Goal: Task Accomplishment & Management: Manage account settings

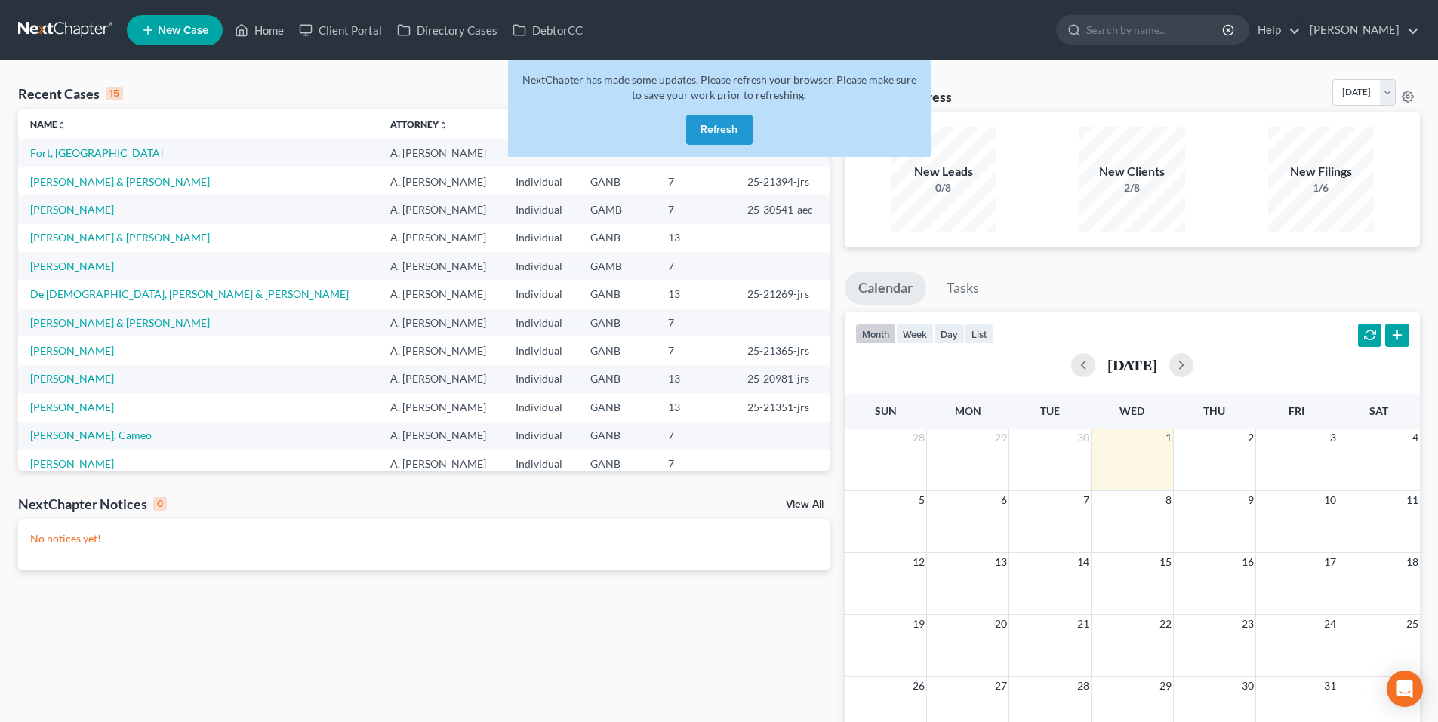
click at [719, 125] on button "Refresh" at bounding box center [719, 130] width 66 height 30
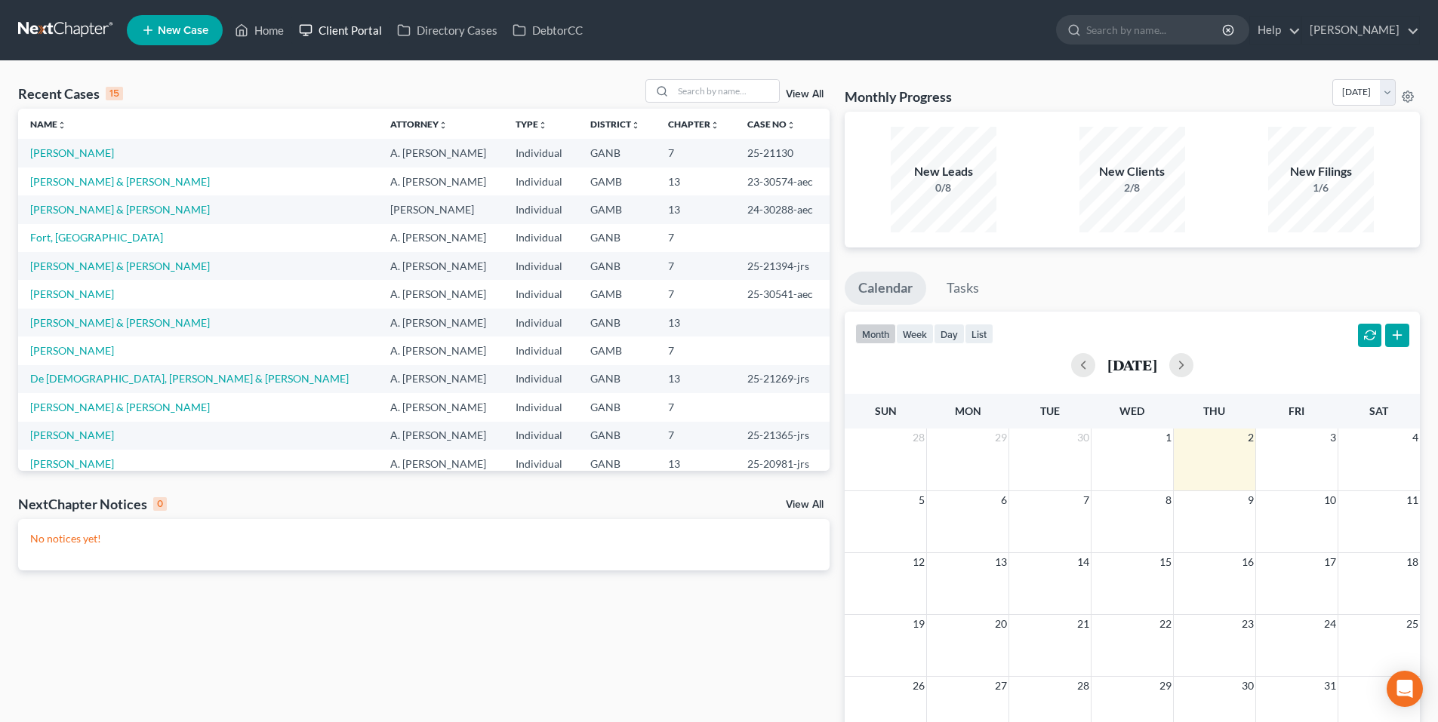
click at [345, 28] on link "Client Portal" at bounding box center [340, 30] width 98 height 27
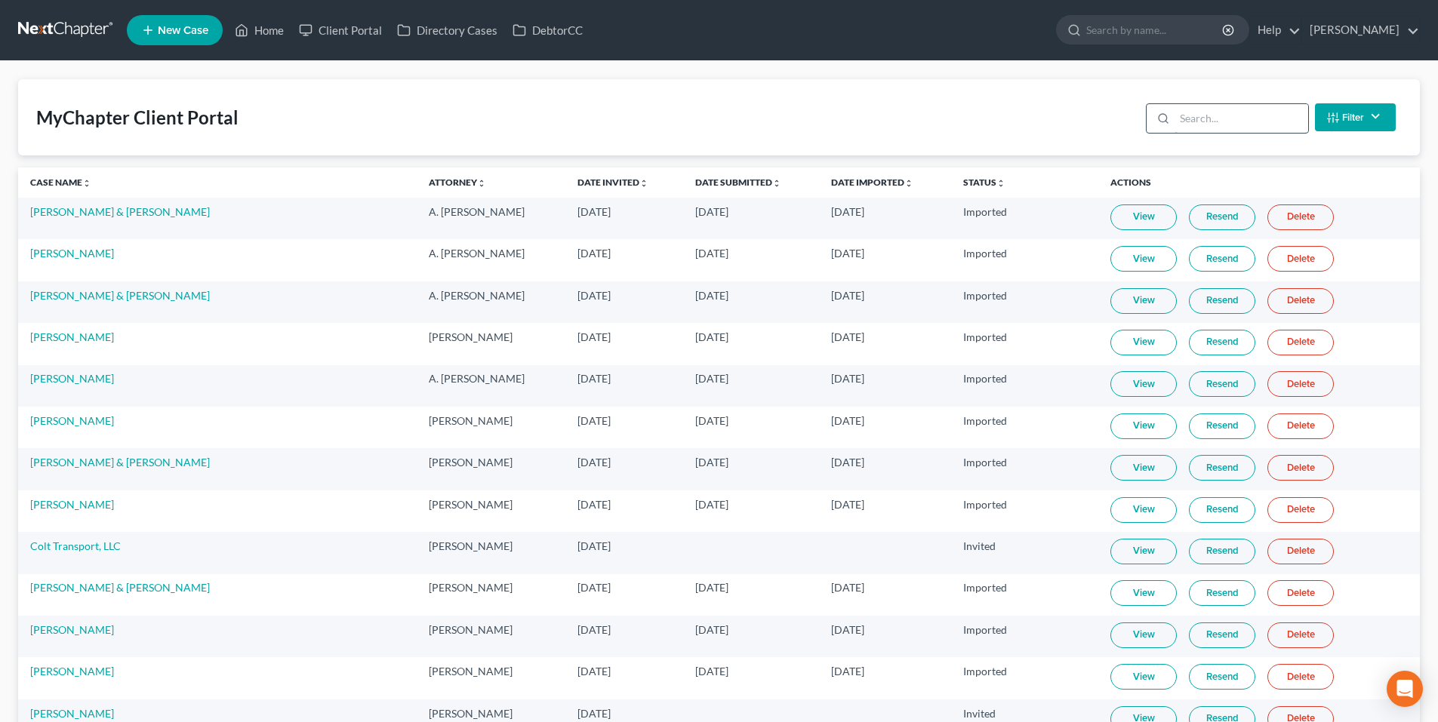
click at [1232, 110] on input "search" at bounding box center [1242, 118] width 134 height 29
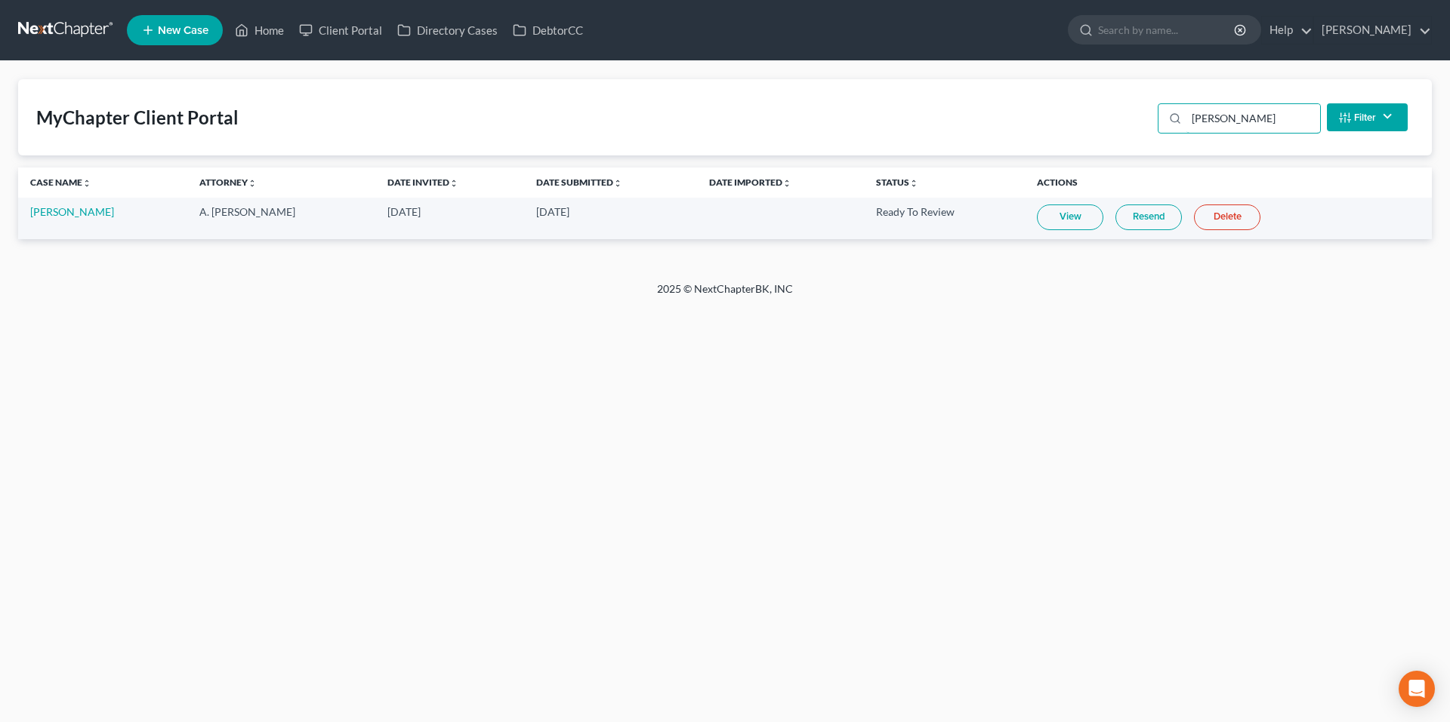
type input "laird"
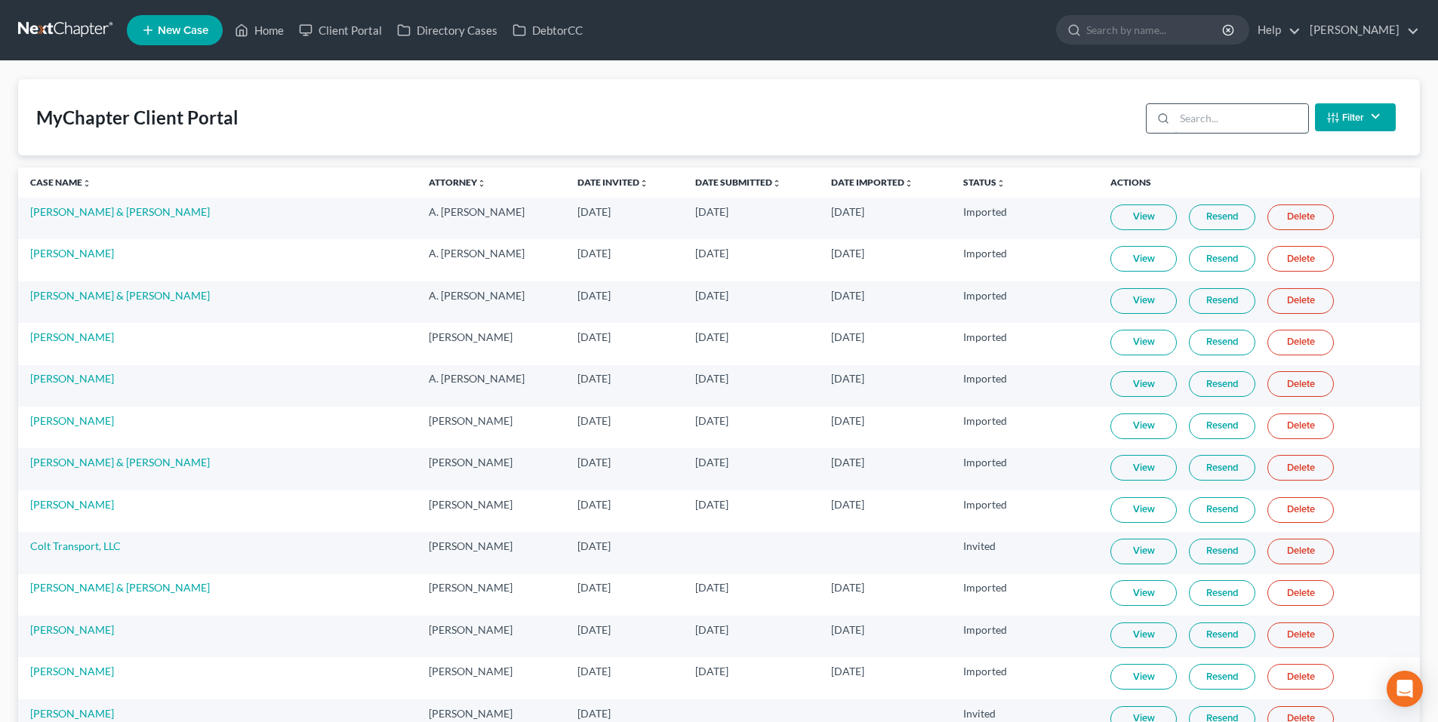
click at [1282, 116] on input "search" at bounding box center [1242, 118] width 134 height 29
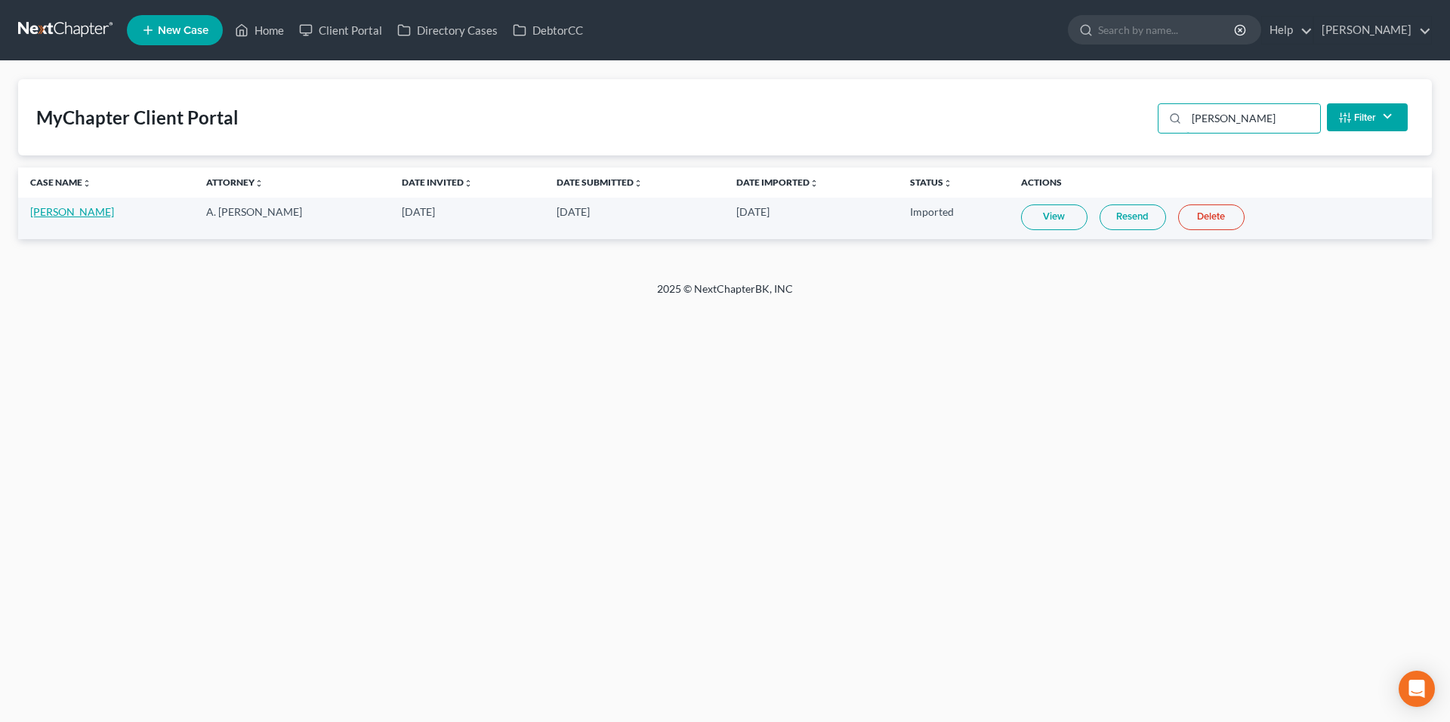
type input "[PERSON_NAME]"
click at [34, 213] on link "[PERSON_NAME]" at bounding box center [72, 211] width 84 height 13
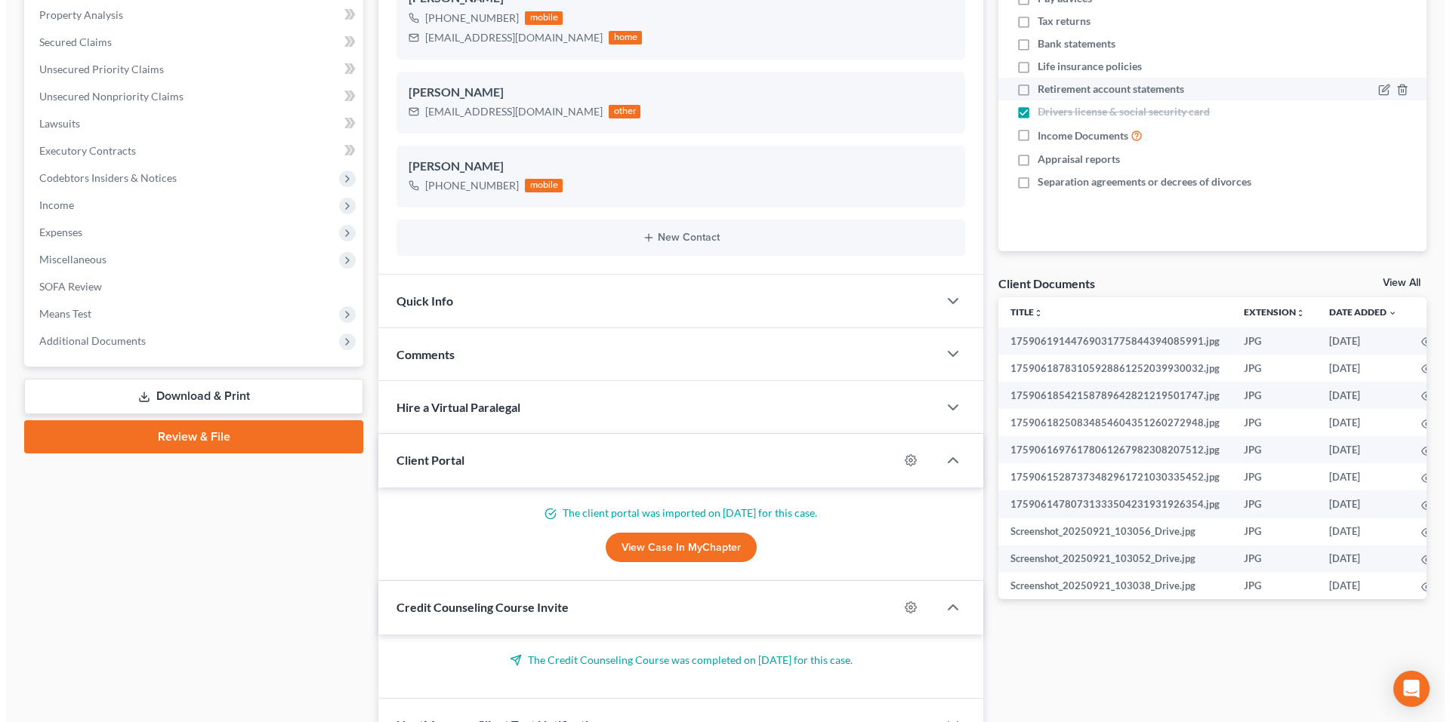
scroll to position [377, 0]
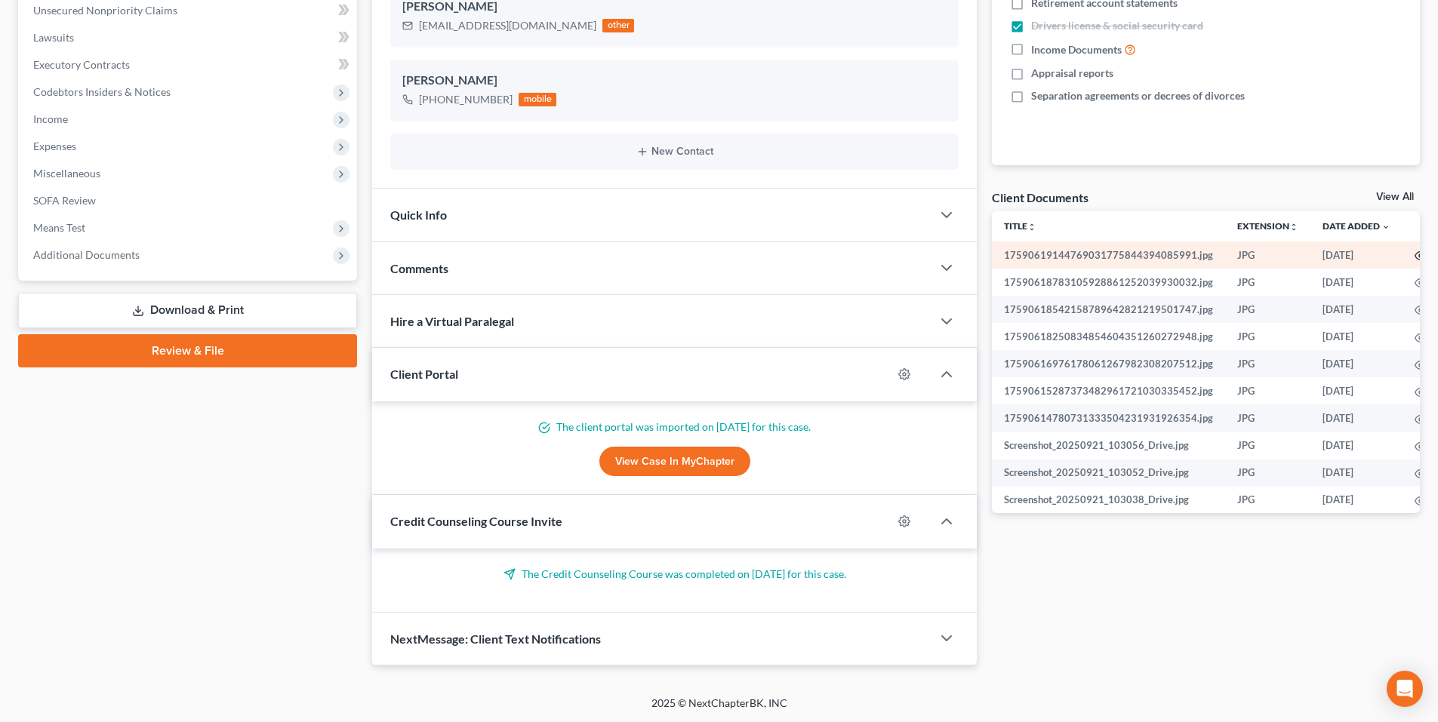
click at [1415, 254] on icon "button" at bounding box center [1421, 256] width 12 height 12
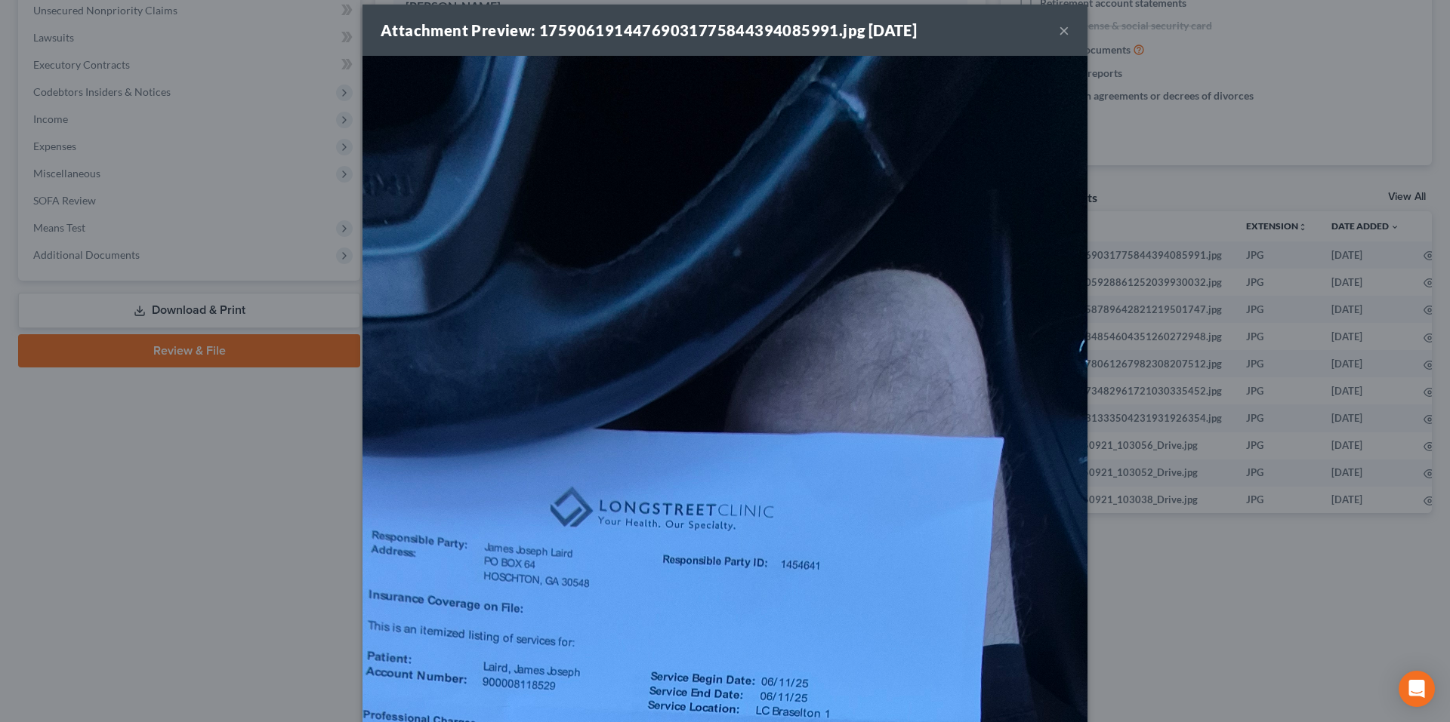
scroll to position [0, 0]
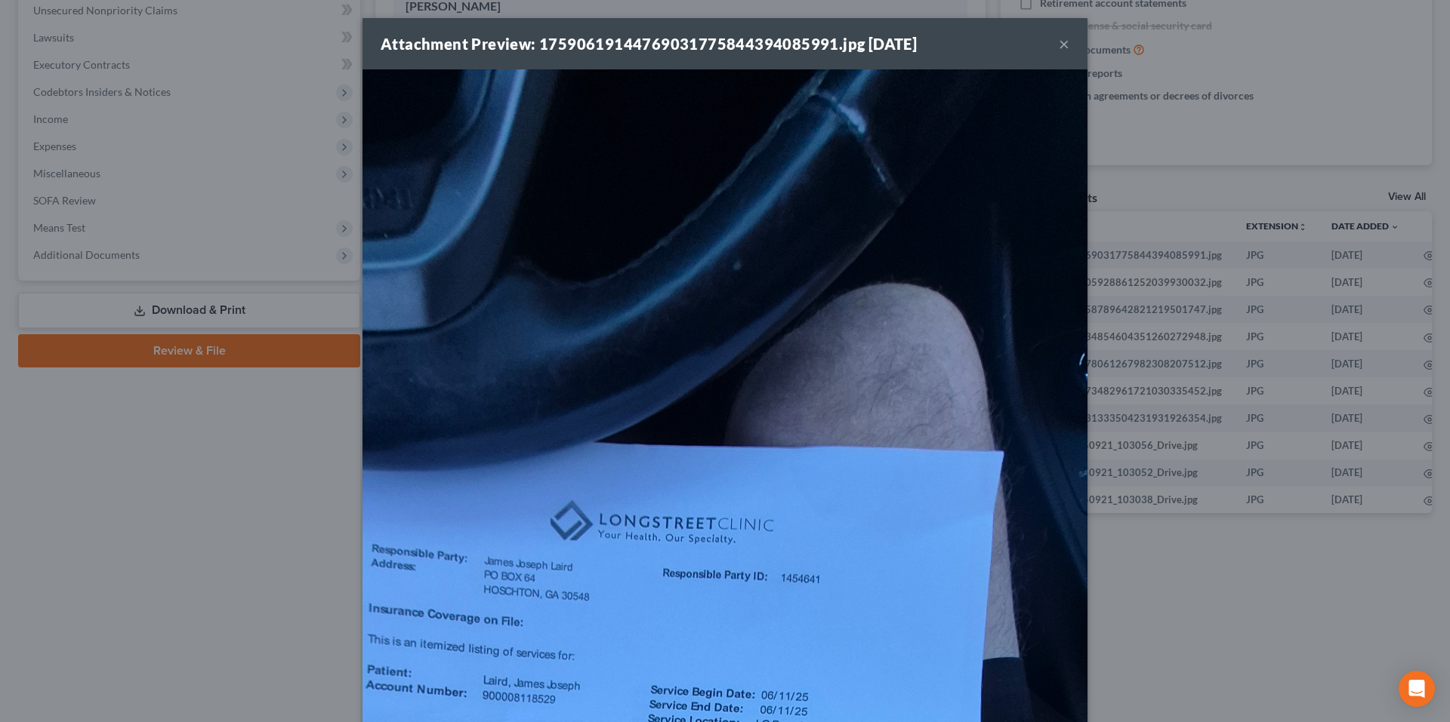
click at [1058, 47] on button "×" at bounding box center [1063, 44] width 11 height 18
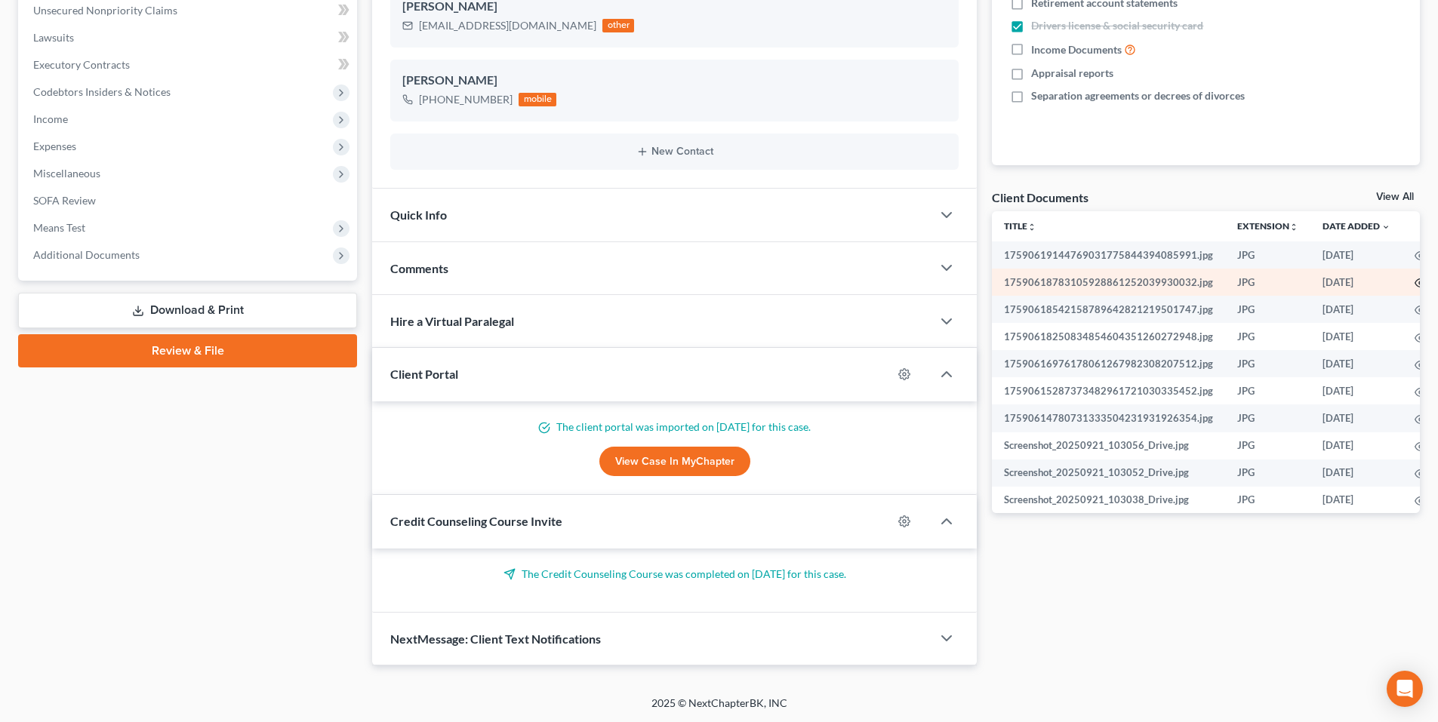
click at [1415, 285] on icon "button" at bounding box center [1421, 283] width 12 height 12
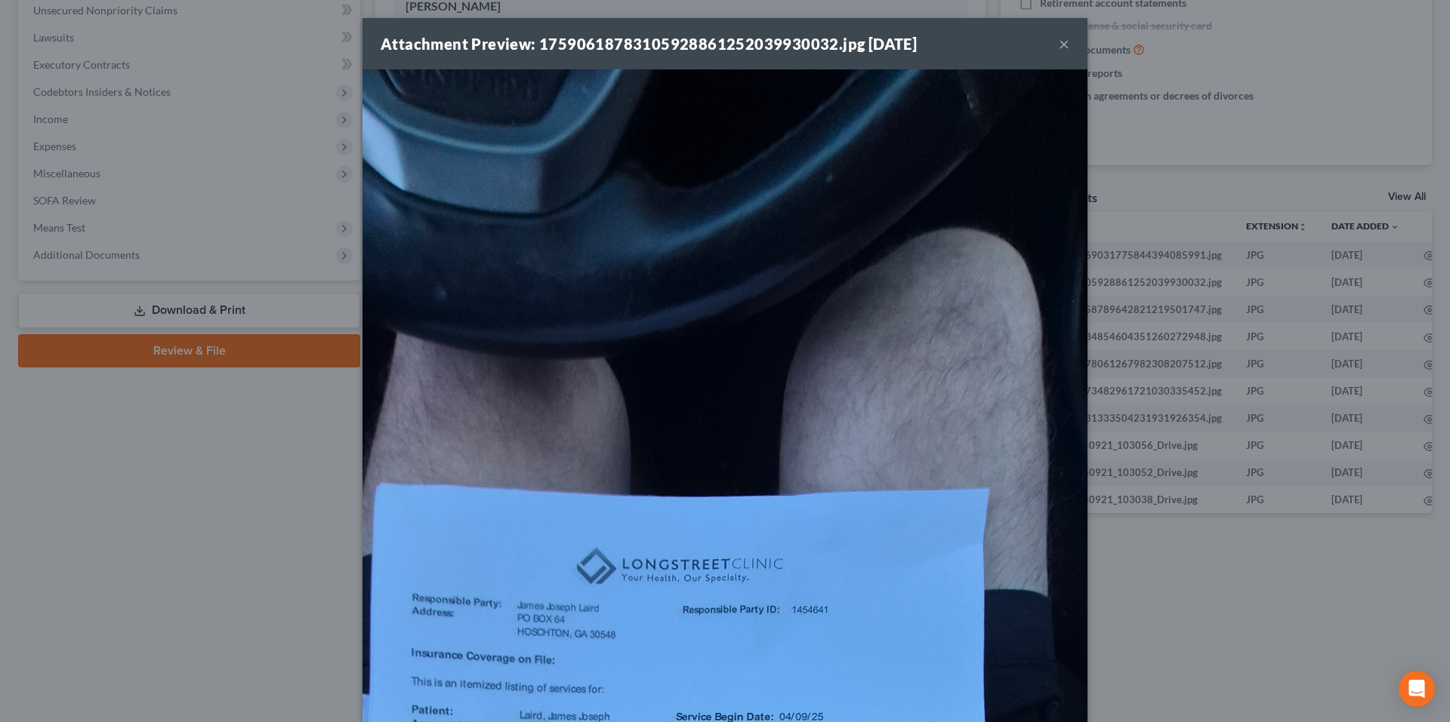
click at [1058, 49] on button "×" at bounding box center [1063, 44] width 11 height 18
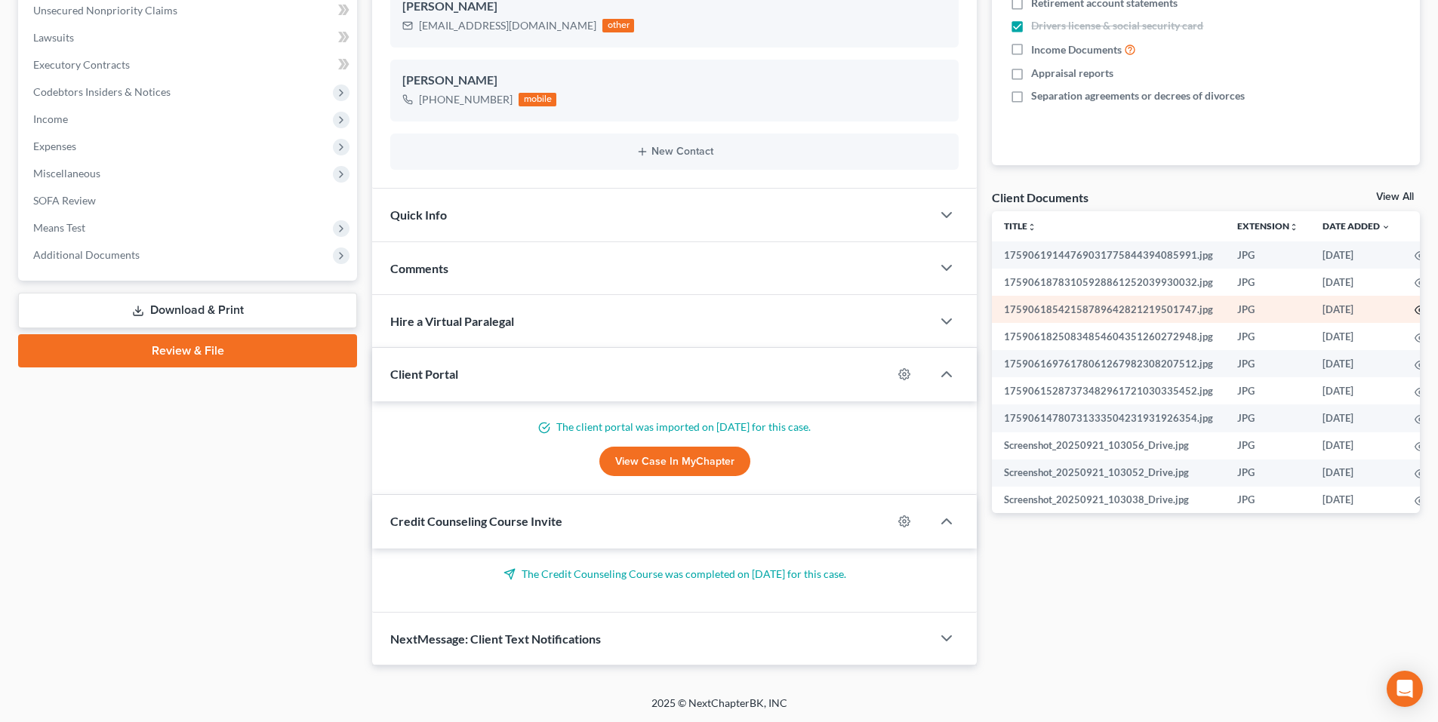
click at [1415, 311] on icon "button" at bounding box center [1421, 310] width 12 height 12
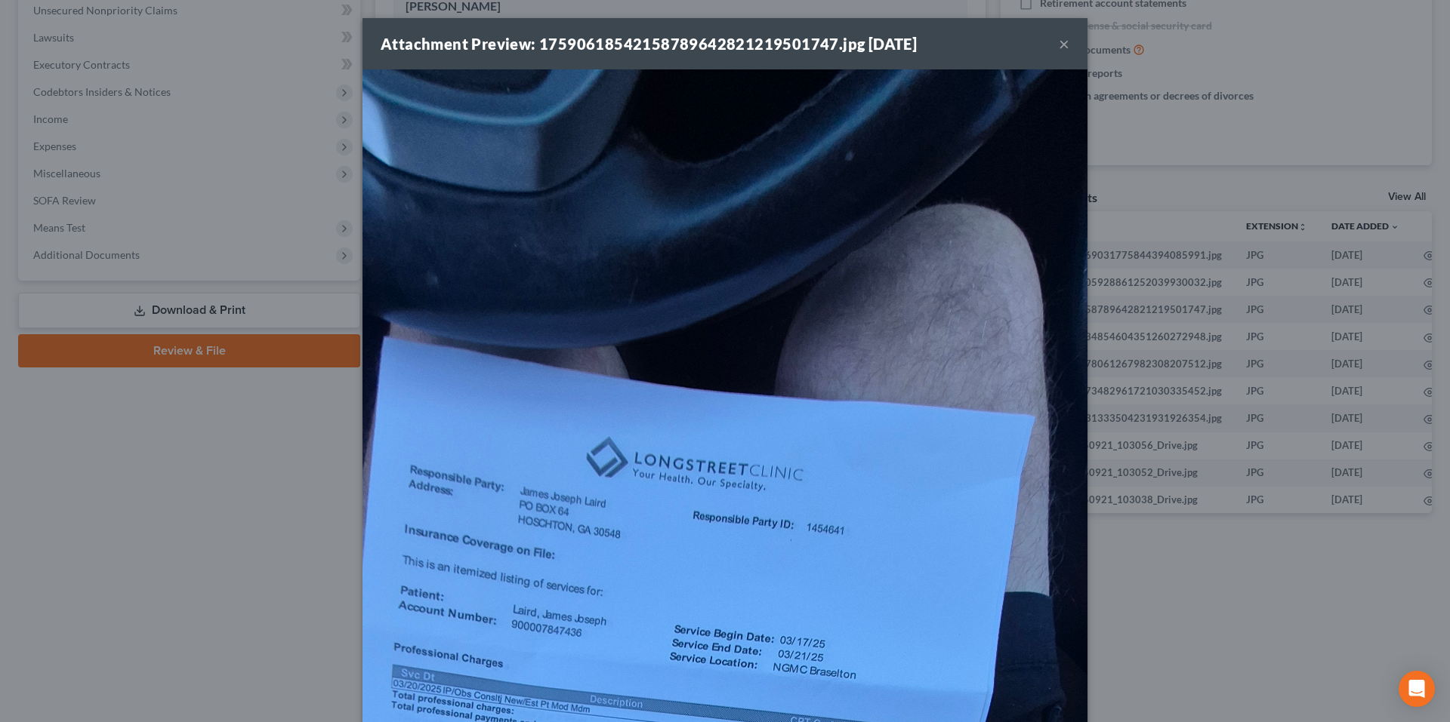
click at [1060, 44] on button "×" at bounding box center [1063, 44] width 11 height 18
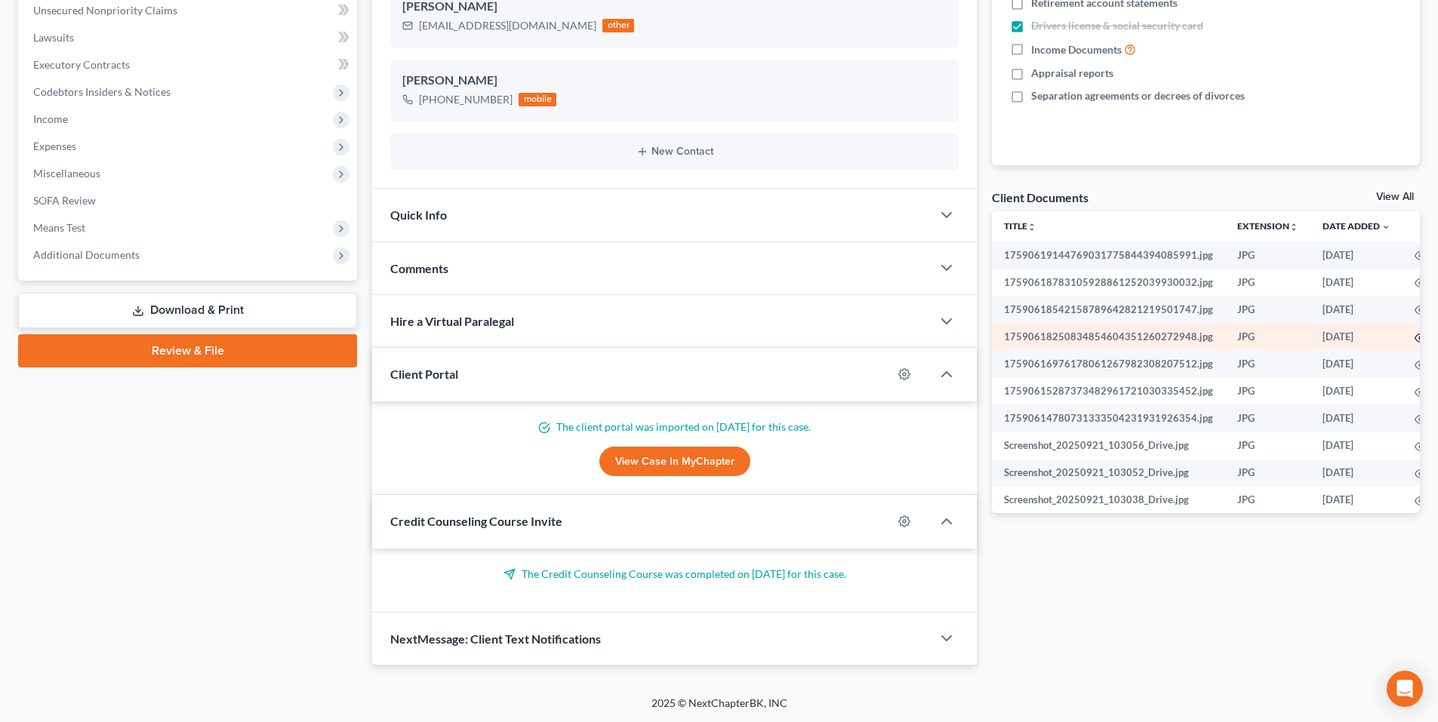
click at [1416, 338] on icon "button" at bounding box center [1421, 338] width 11 height 8
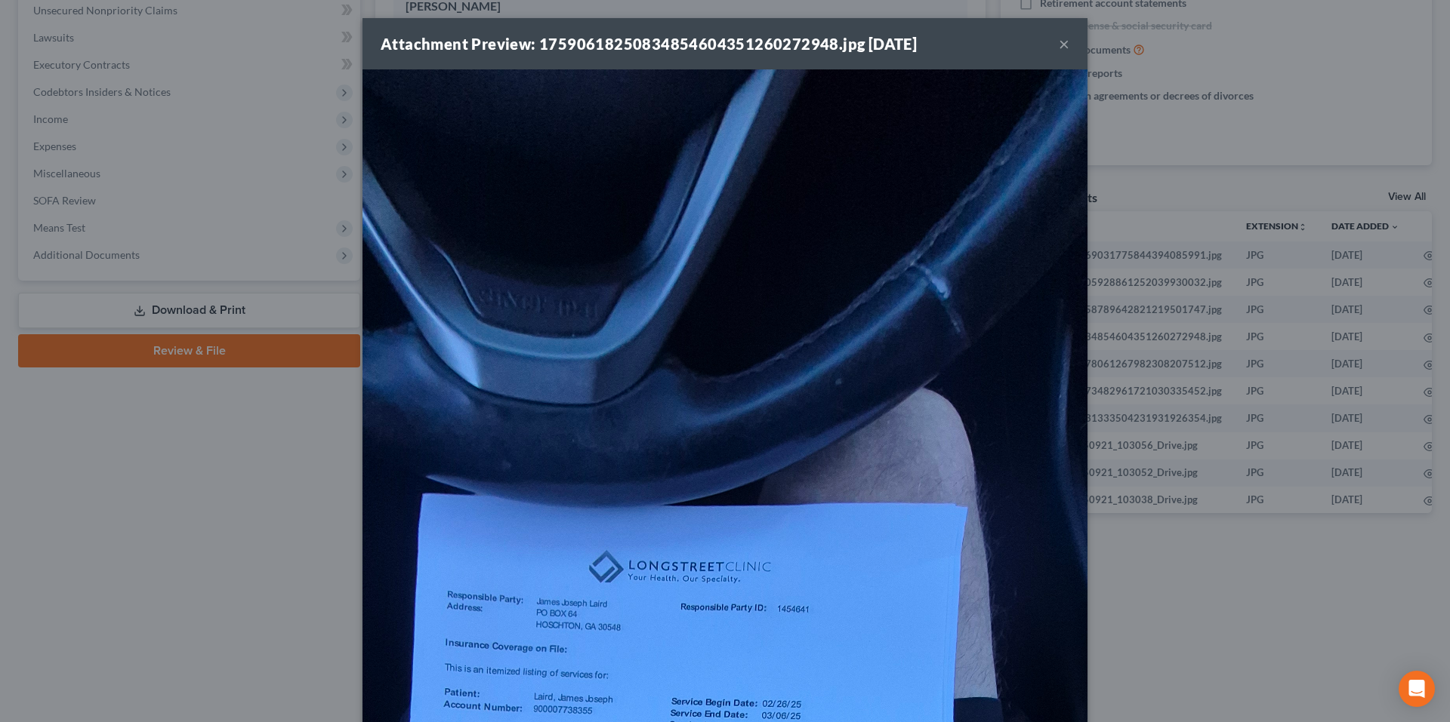
click at [1064, 51] on div "Attachment Preview: 17590618250834854604351260272948.jpg 10/02/2025 ×" at bounding box center [724, 43] width 725 height 51
click at [1060, 49] on button "×" at bounding box center [1063, 44] width 11 height 18
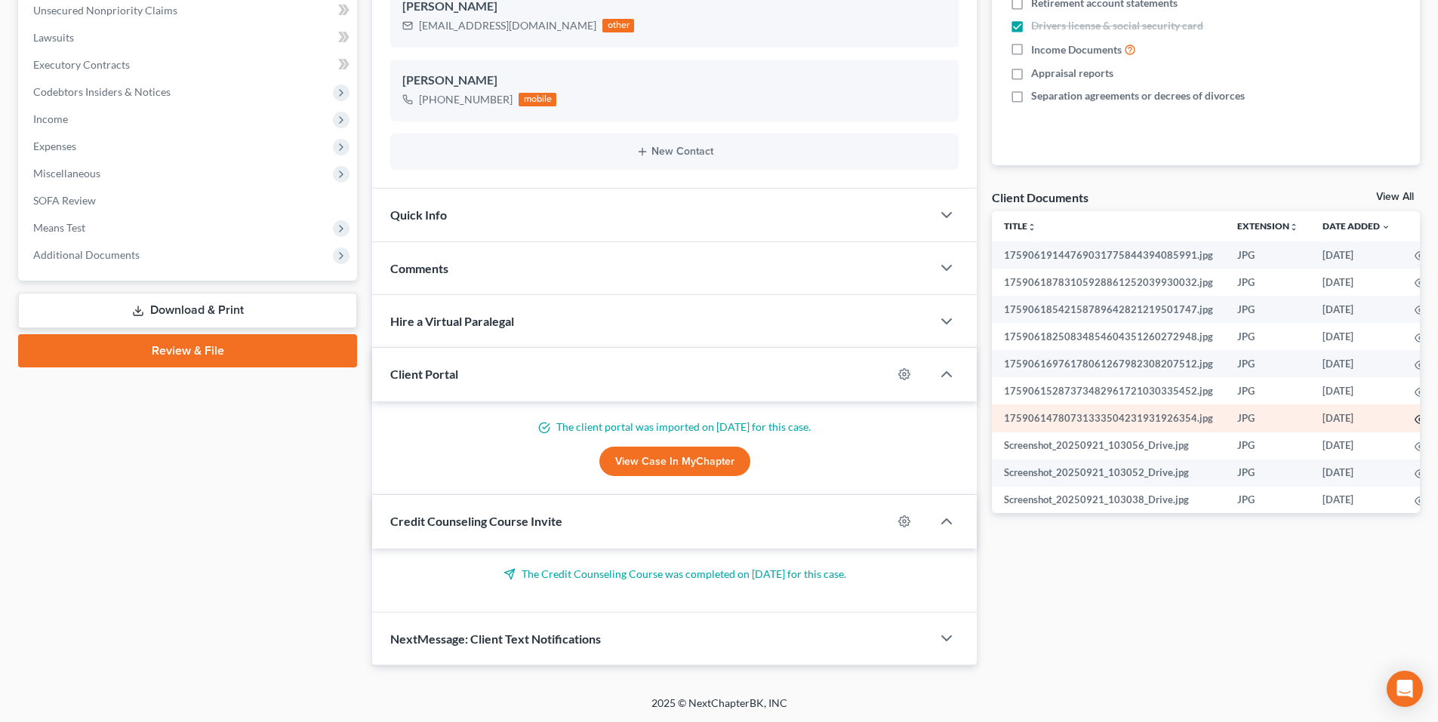
click at [1416, 417] on icon "button" at bounding box center [1421, 419] width 11 height 8
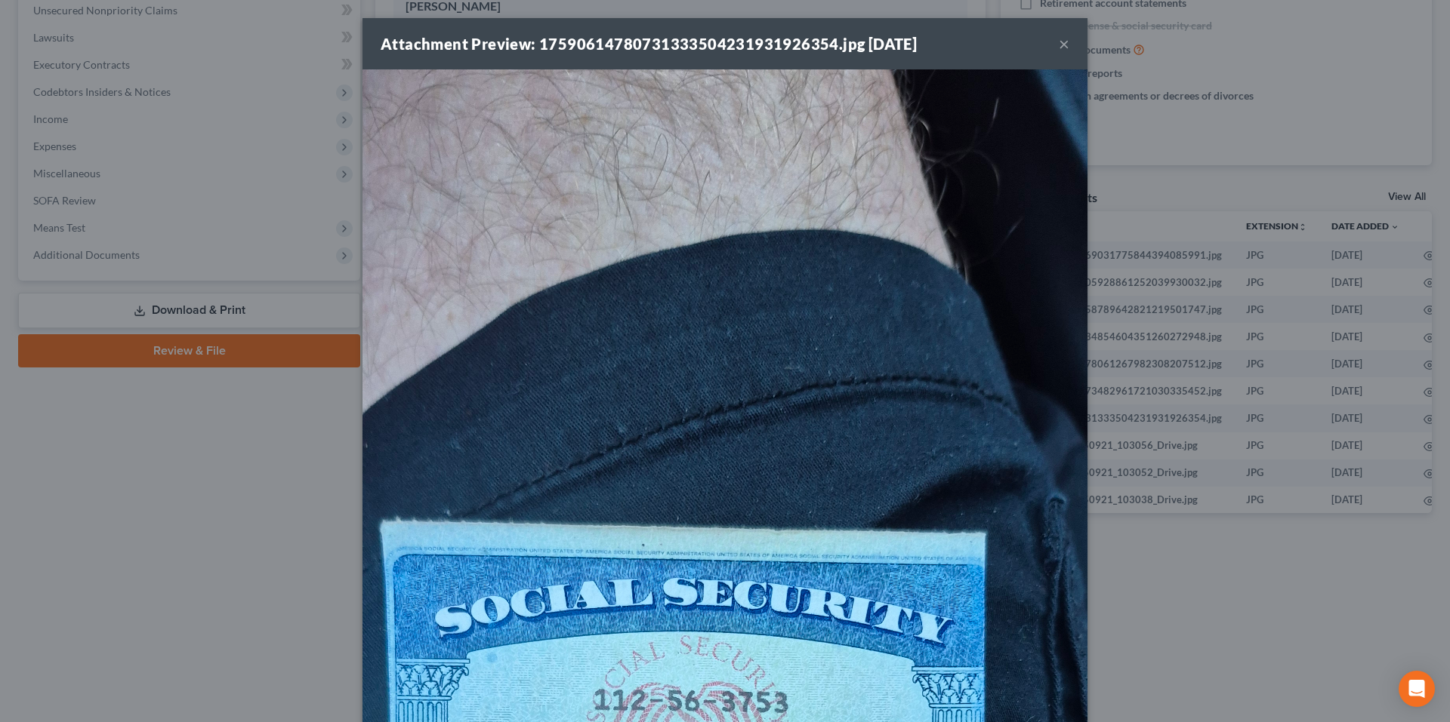
click at [1061, 41] on button "×" at bounding box center [1063, 44] width 11 height 18
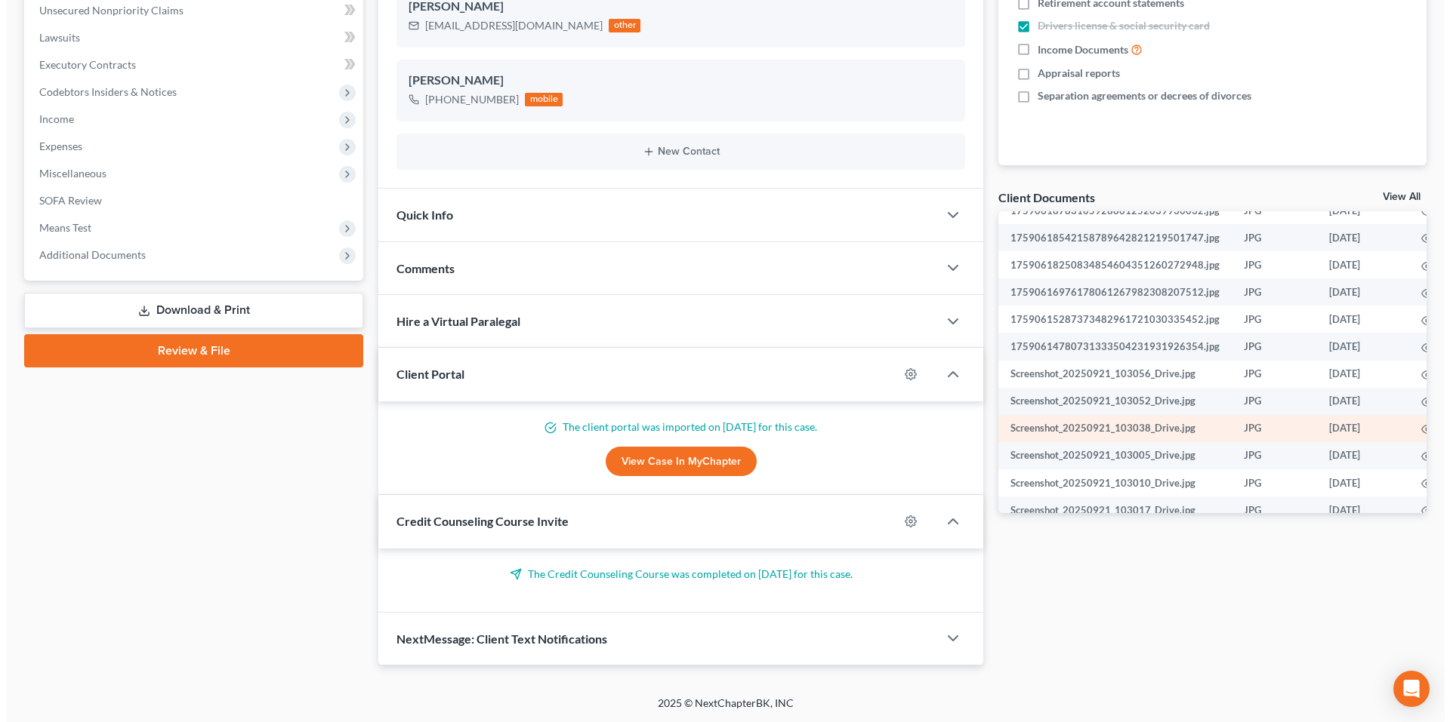
scroll to position [75, 0]
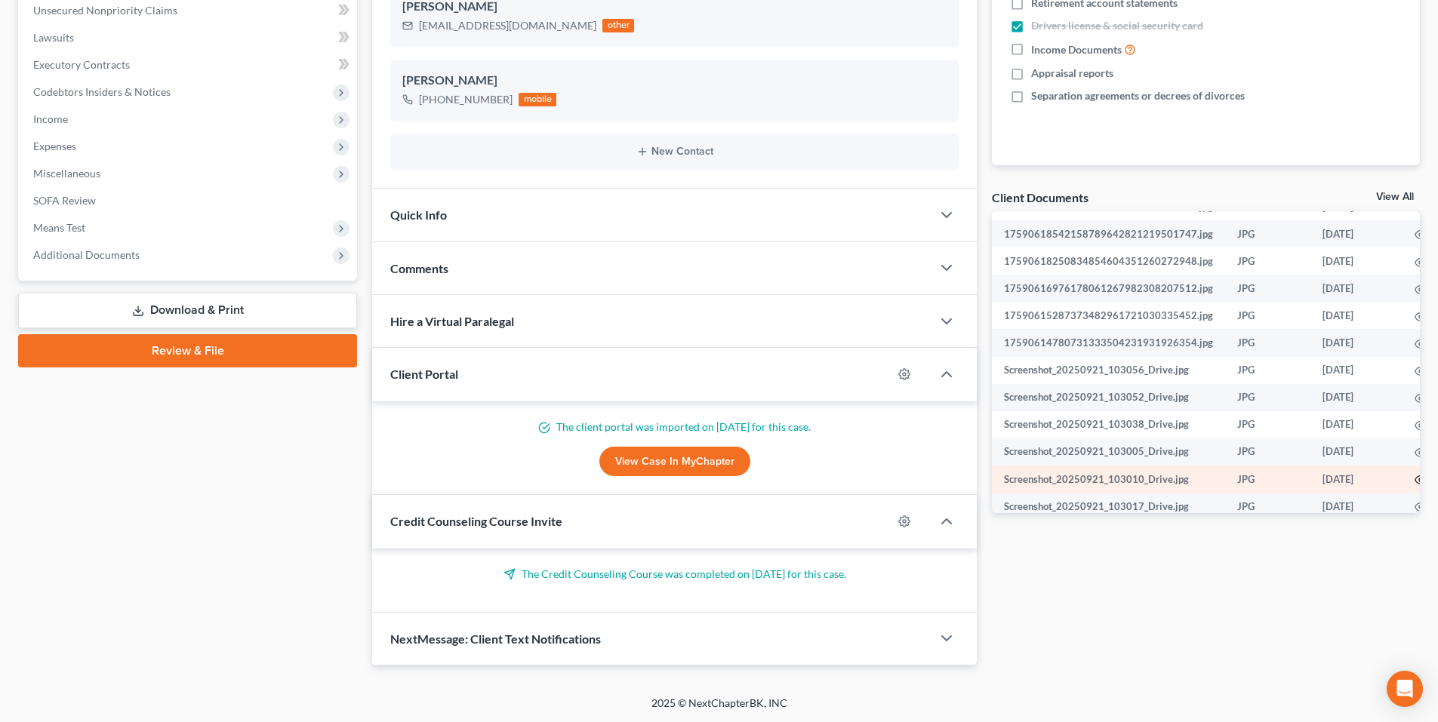
click at [1415, 481] on icon "button" at bounding box center [1421, 480] width 12 height 12
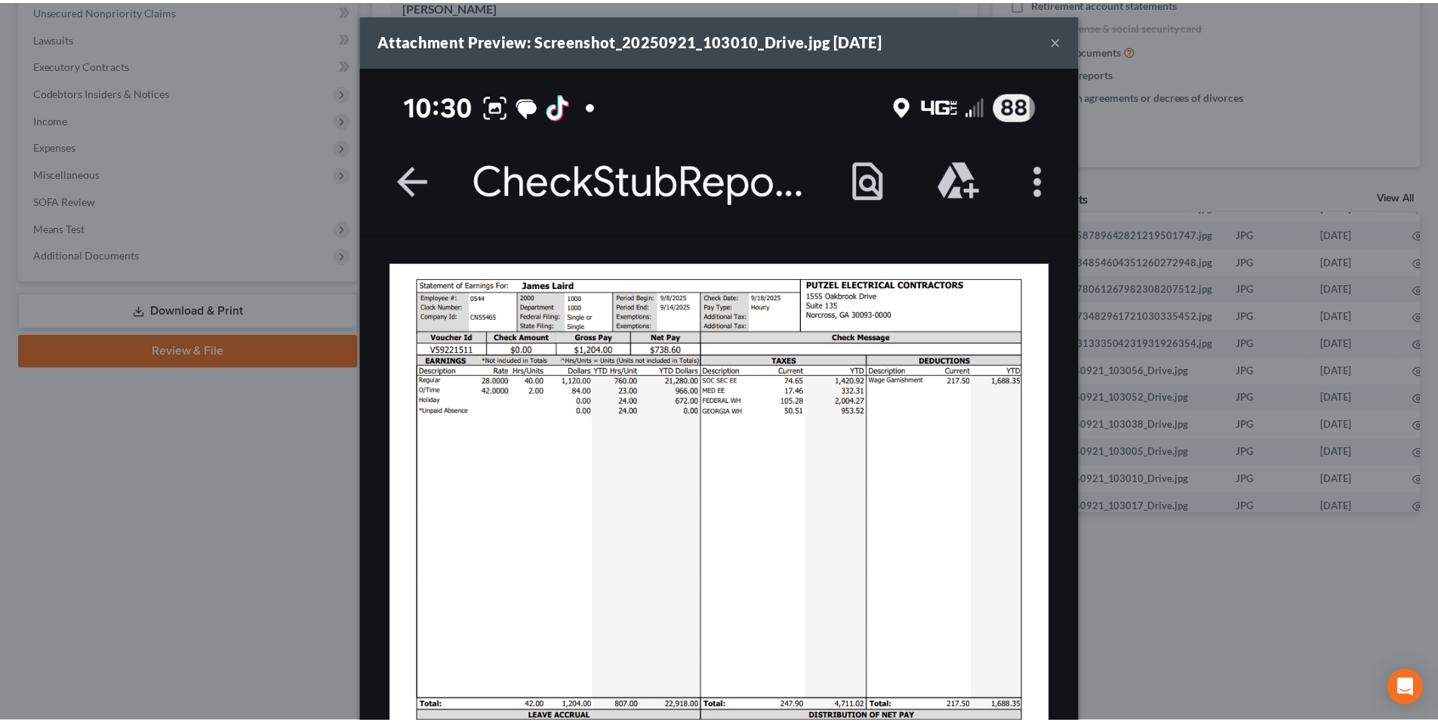
scroll to position [0, 0]
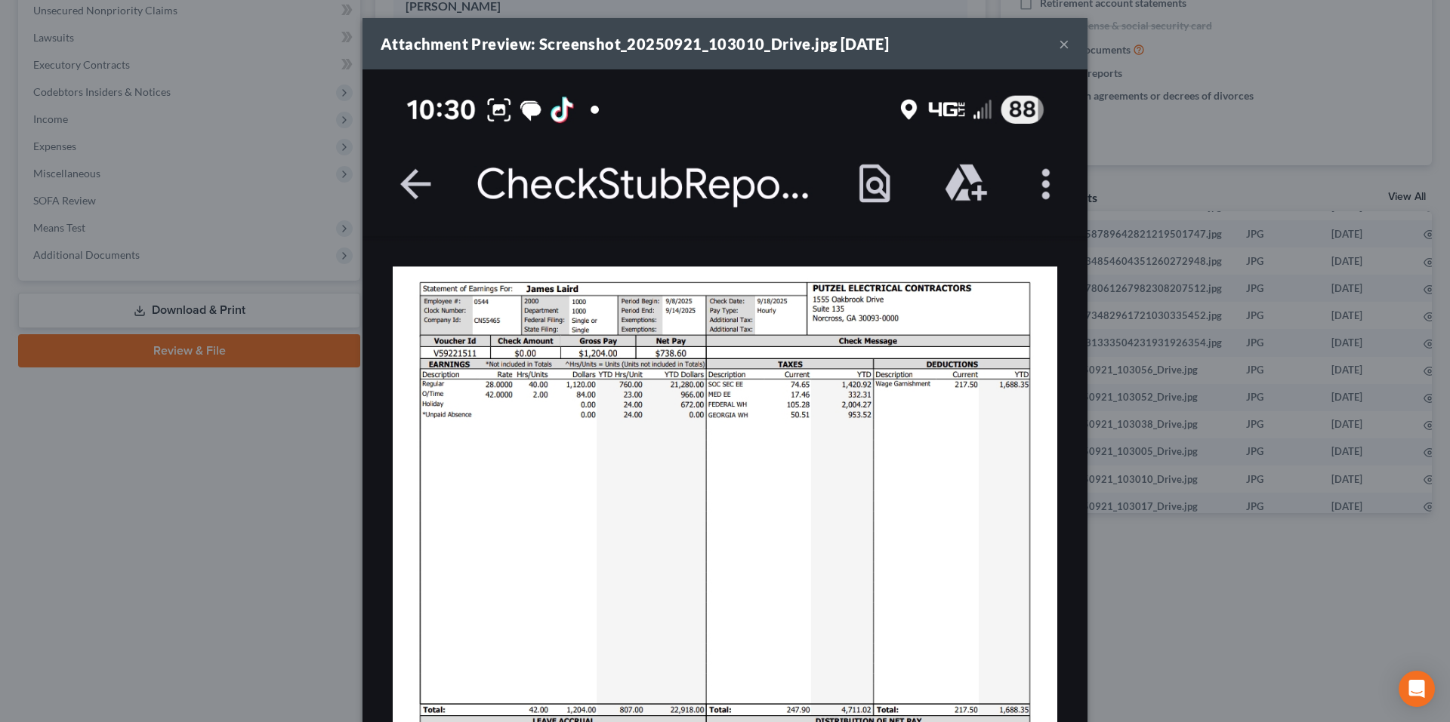
click at [1060, 53] on button "×" at bounding box center [1063, 44] width 11 height 18
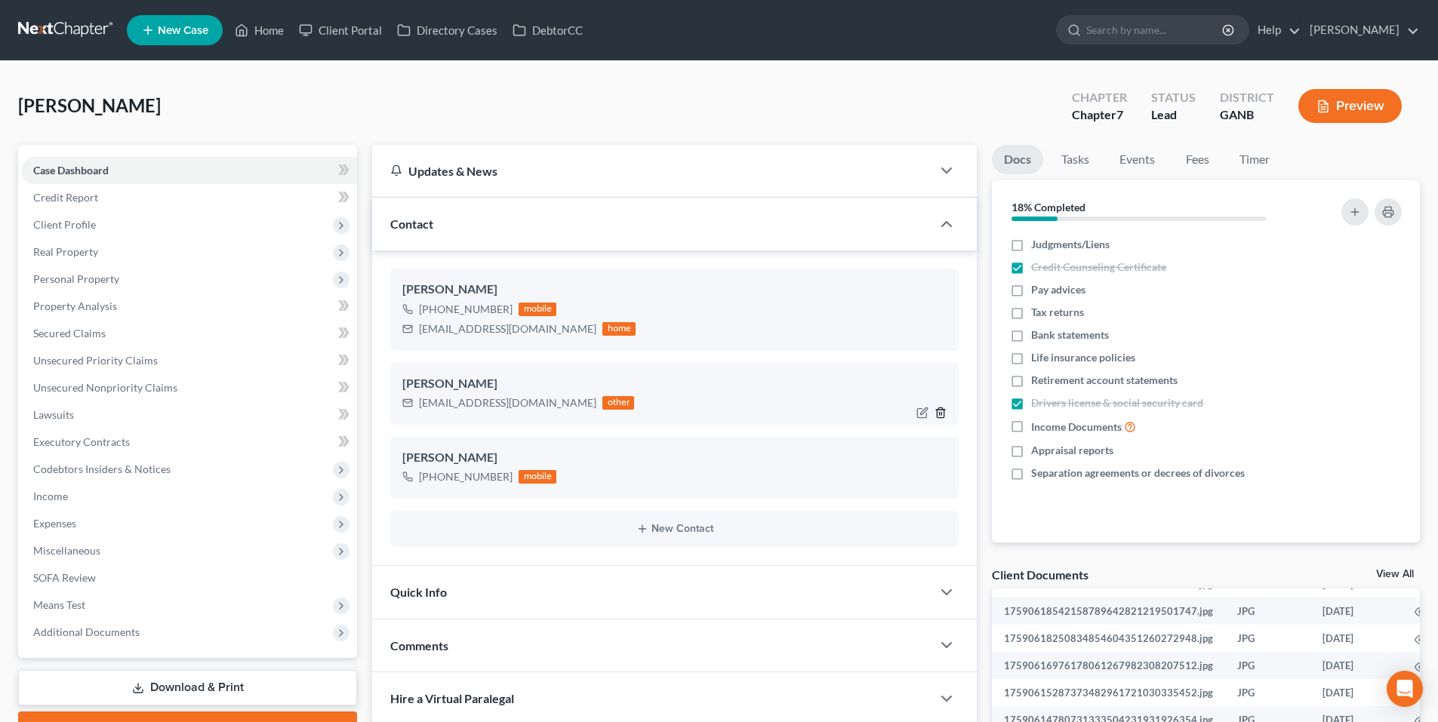
click at [941, 407] on icon "button" at bounding box center [941, 413] width 12 height 12
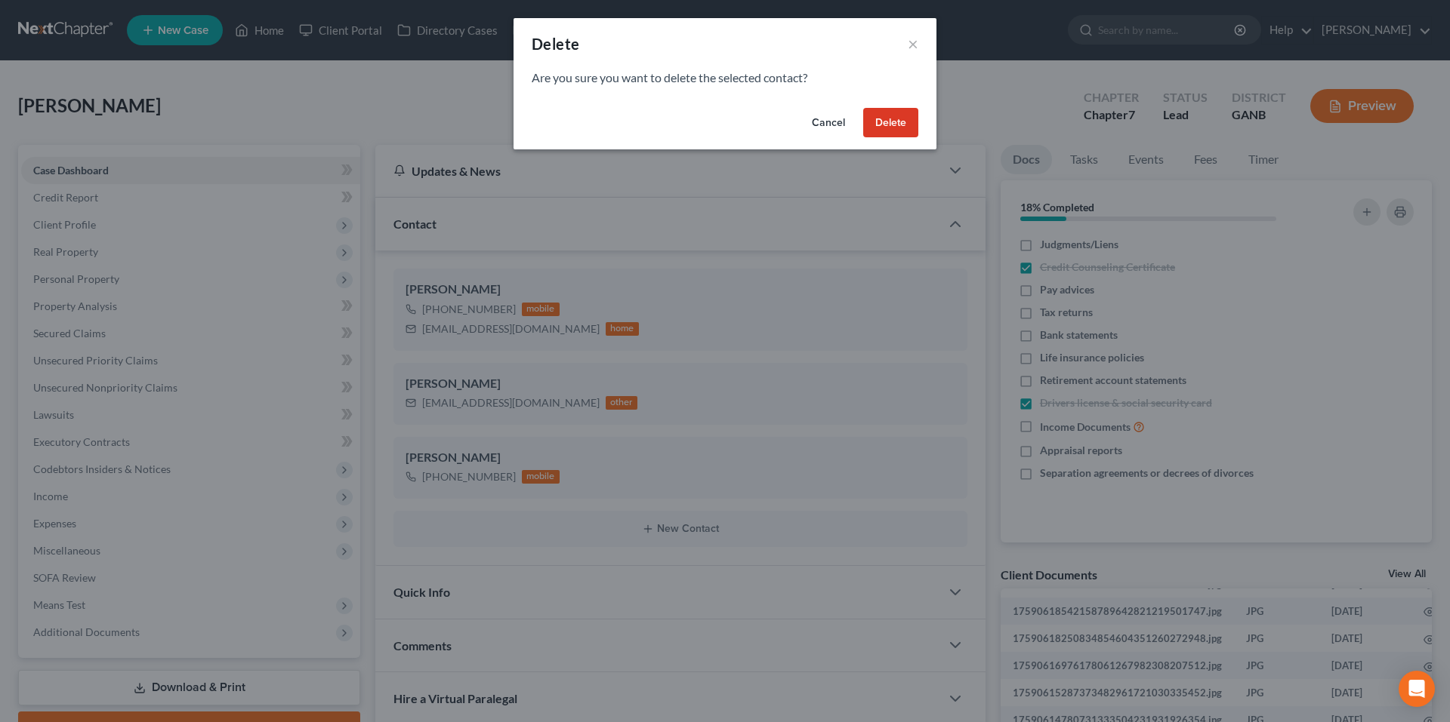
click at [901, 118] on button "Delete" at bounding box center [890, 123] width 55 height 30
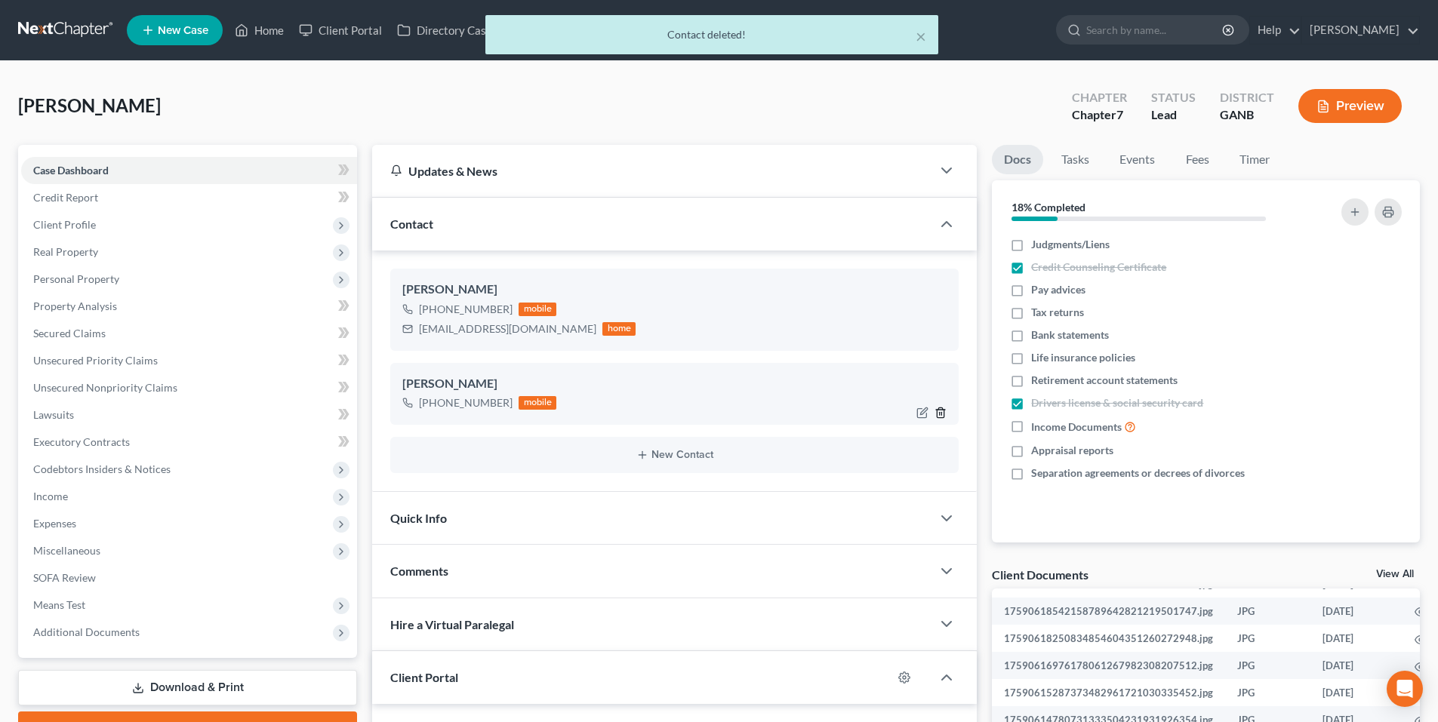
click at [941, 412] on icon "button" at bounding box center [941, 413] width 12 height 12
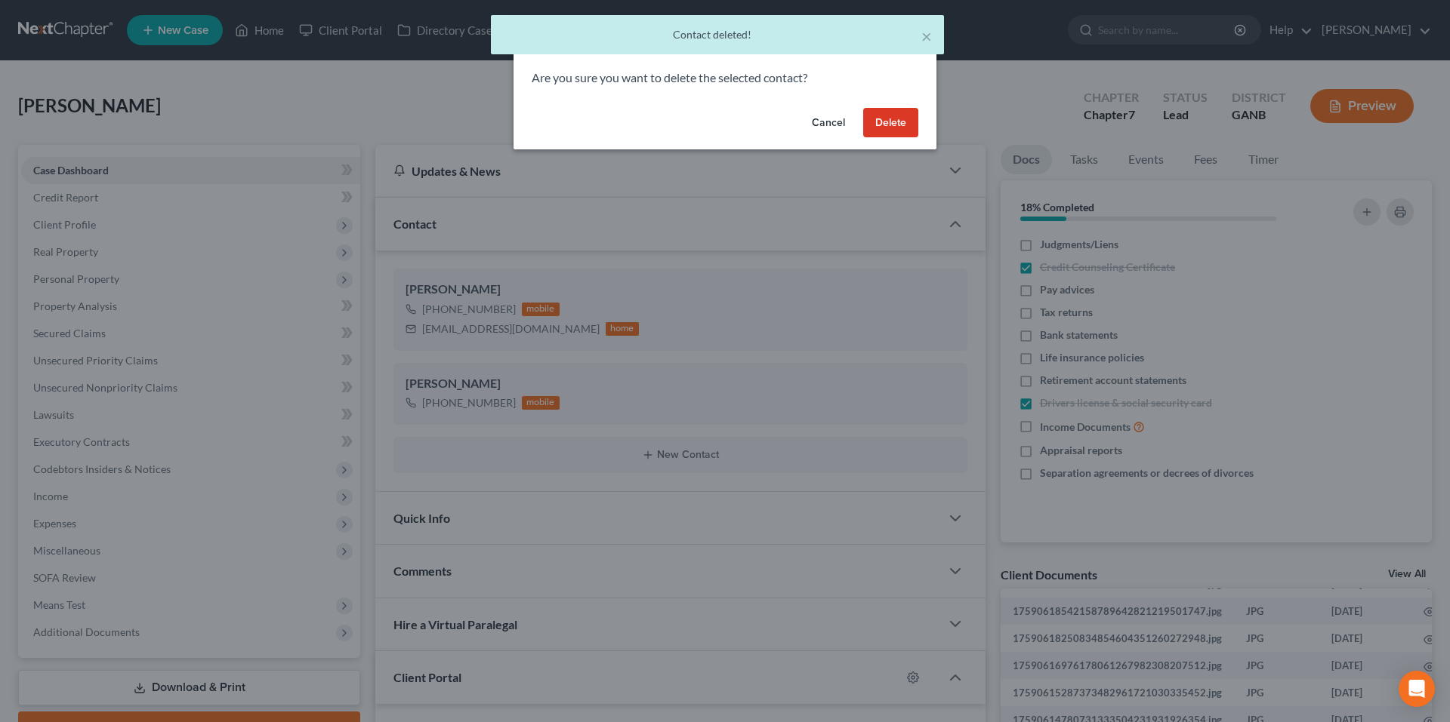
click at [881, 117] on button "Delete" at bounding box center [890, 123] width 55 height 30
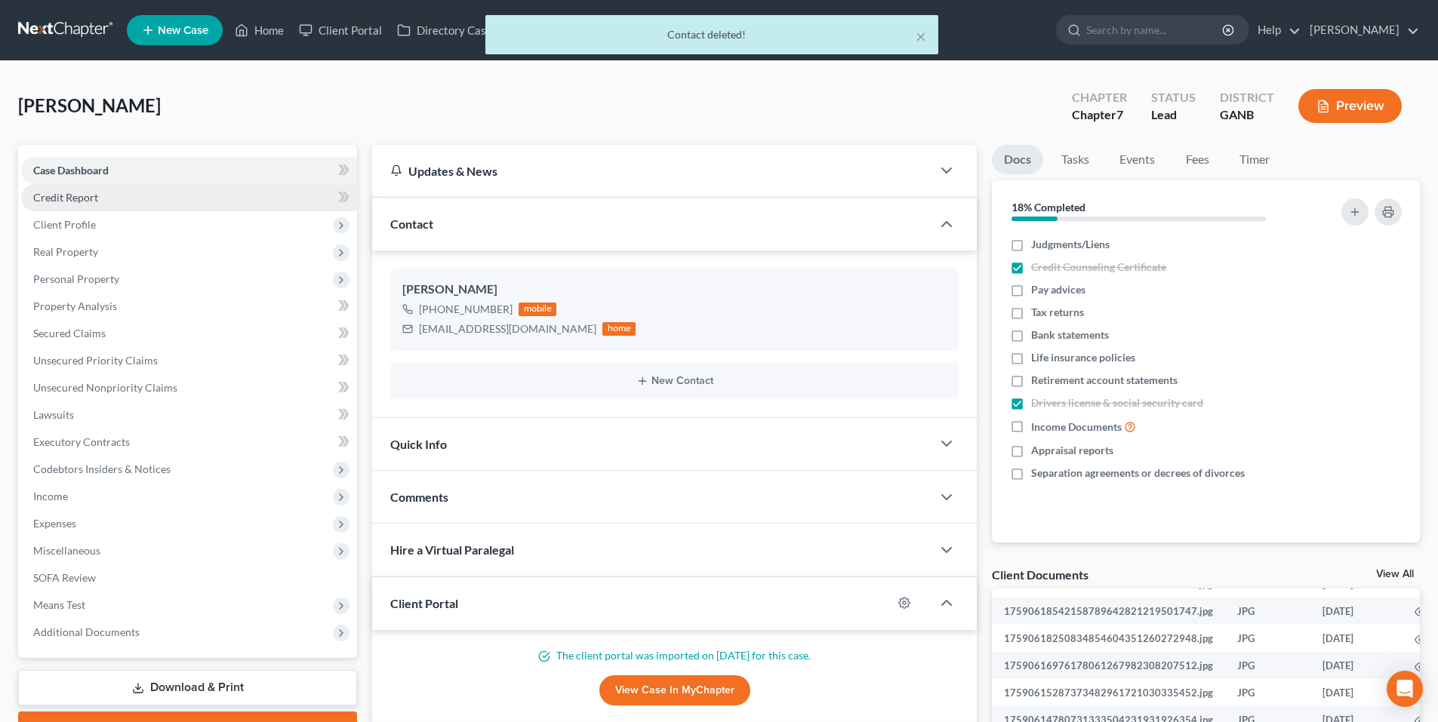
click at [67, 202] on span "Credit Report" at bounding box center [65, 197] width 65 height 13
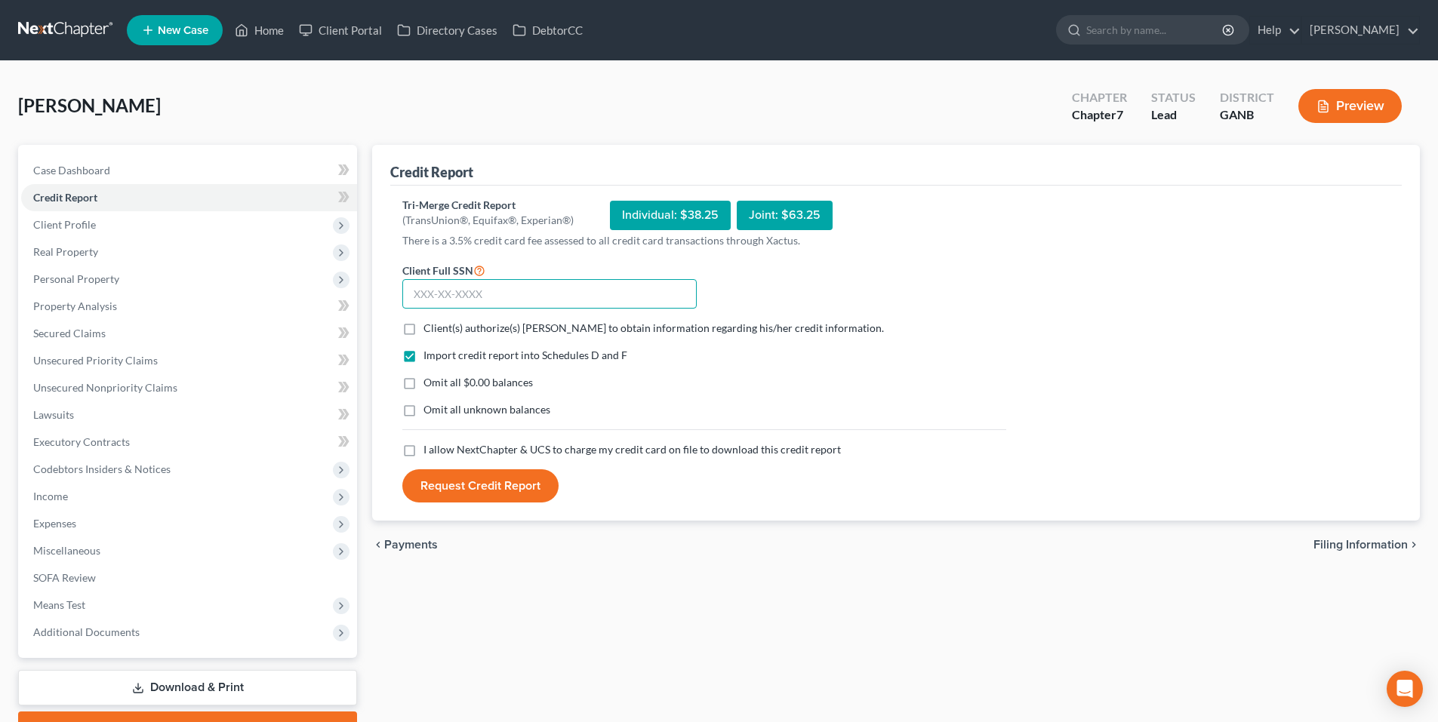
click at [432, 297] on input "text" at bounding box center [549, 294] width 294 height 30
type input "112-56-3753"
click at [424, 328] on label "Client(s) authorize(s) Robert M. Gardner, P.C. to obtain information regarding …" at bounding box center [654, 328] width 461 height 15
click at [430, 328] on input "Client(s) authorize(s) Robert M. Gardner, P.C. to obtain information regarding …" at bounding box center [435, 326] width 10 height 10
checkbox input "true"
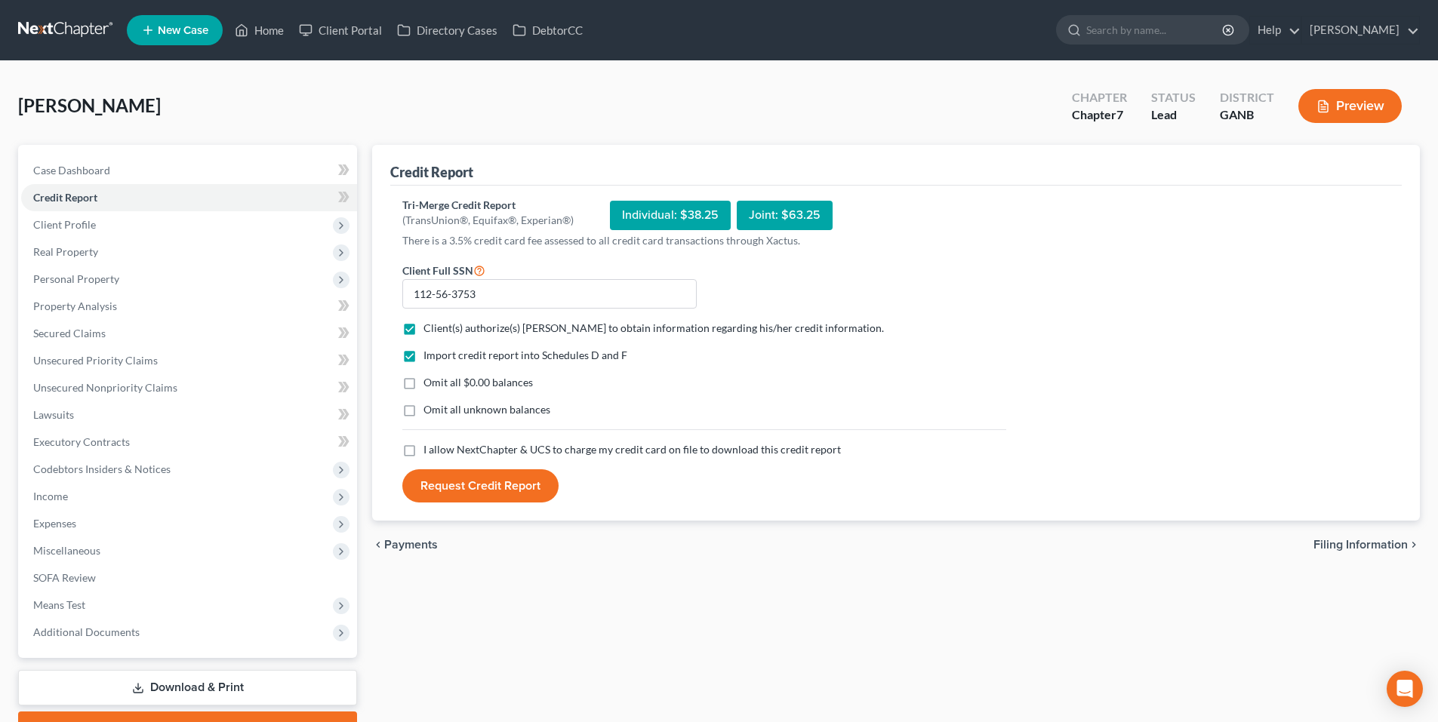
click at [424, 451] on label "I allow NextChapter & UCS to charge my credit card on file to download this cre…" at bounding box center [632, 449] width 417 height 15
click at [430, 451] on input "I allow NextChapter & UCS to charge my credit card on file to download this cre…" at bounding box center [435, 447] width 10 height 10
checkbox input "true"
click at [126, 165] on link "Case Dashboard" at bounding box center [189, 170] width 336 height 27
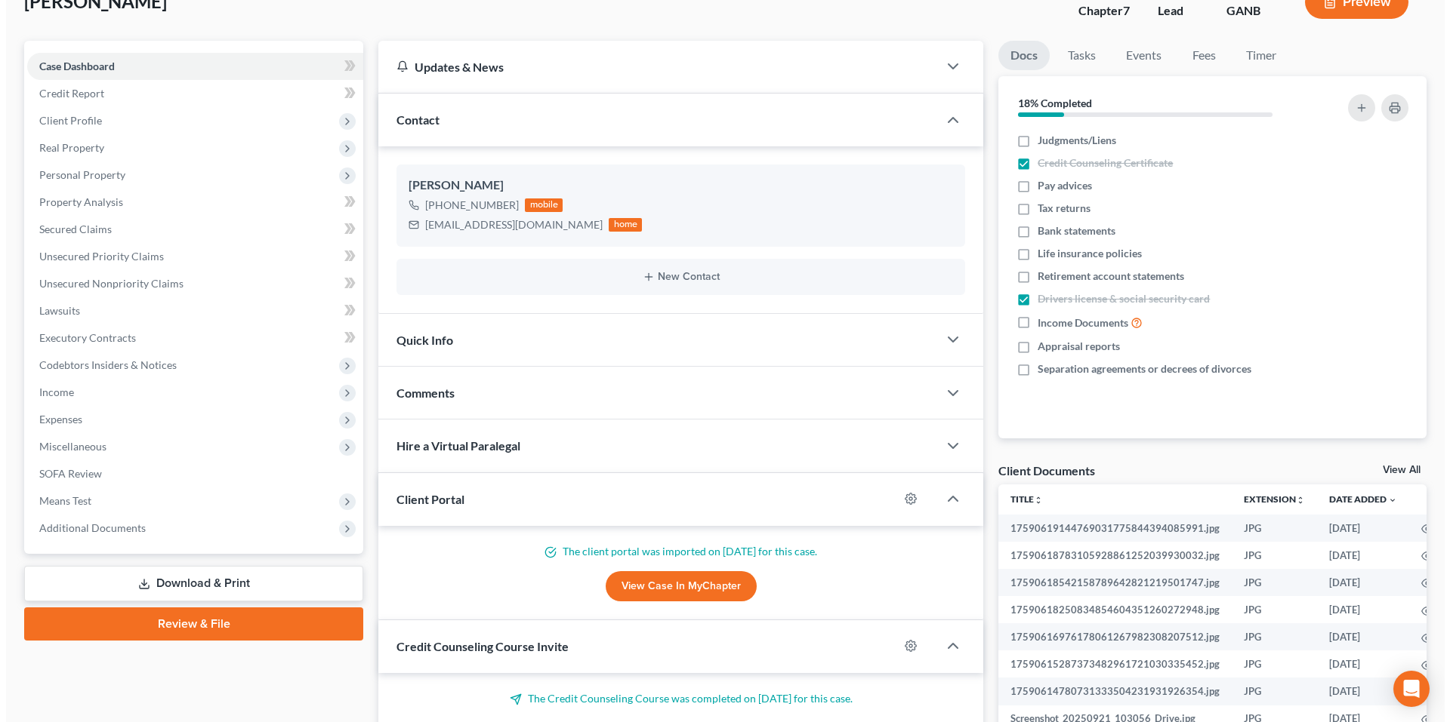
scroll to position [226, 0]
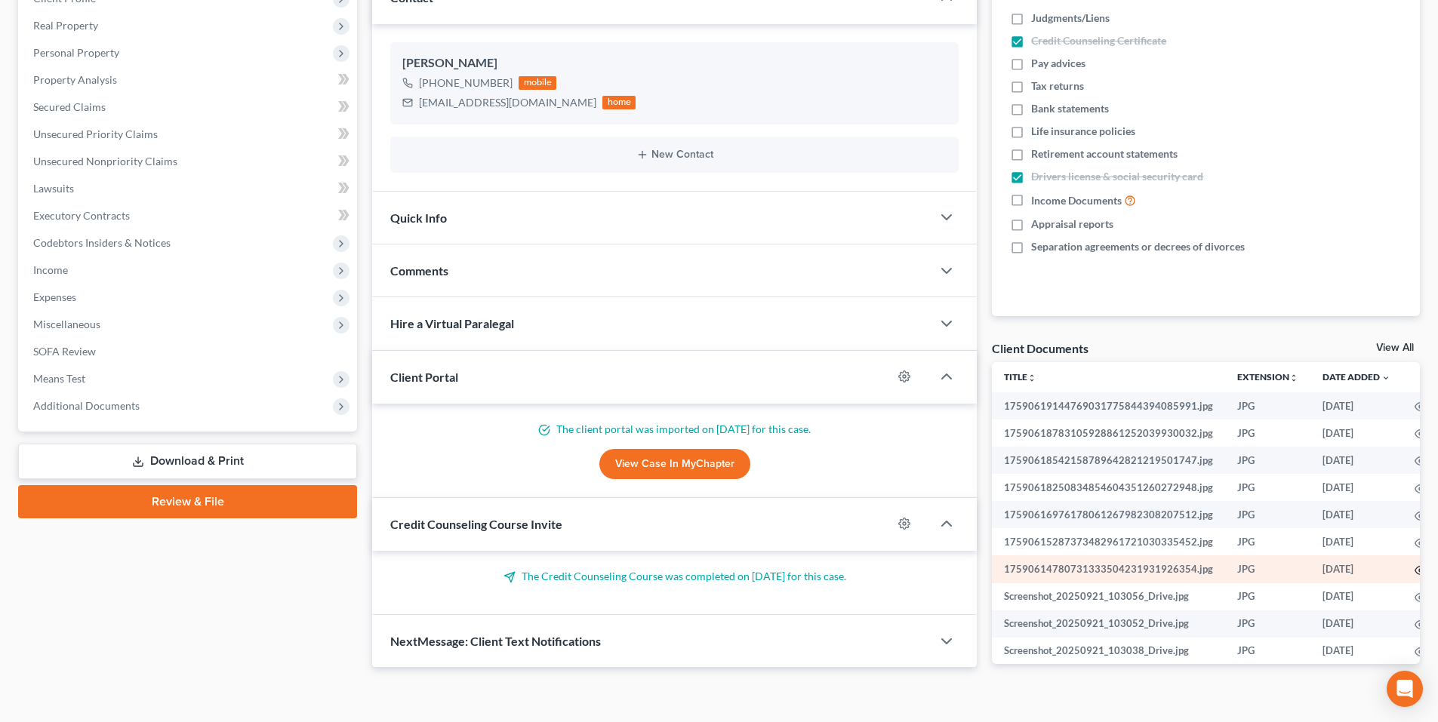
click at [1416, 570] on icon "button" at bounding box center [1421, 570] width 11 height 8
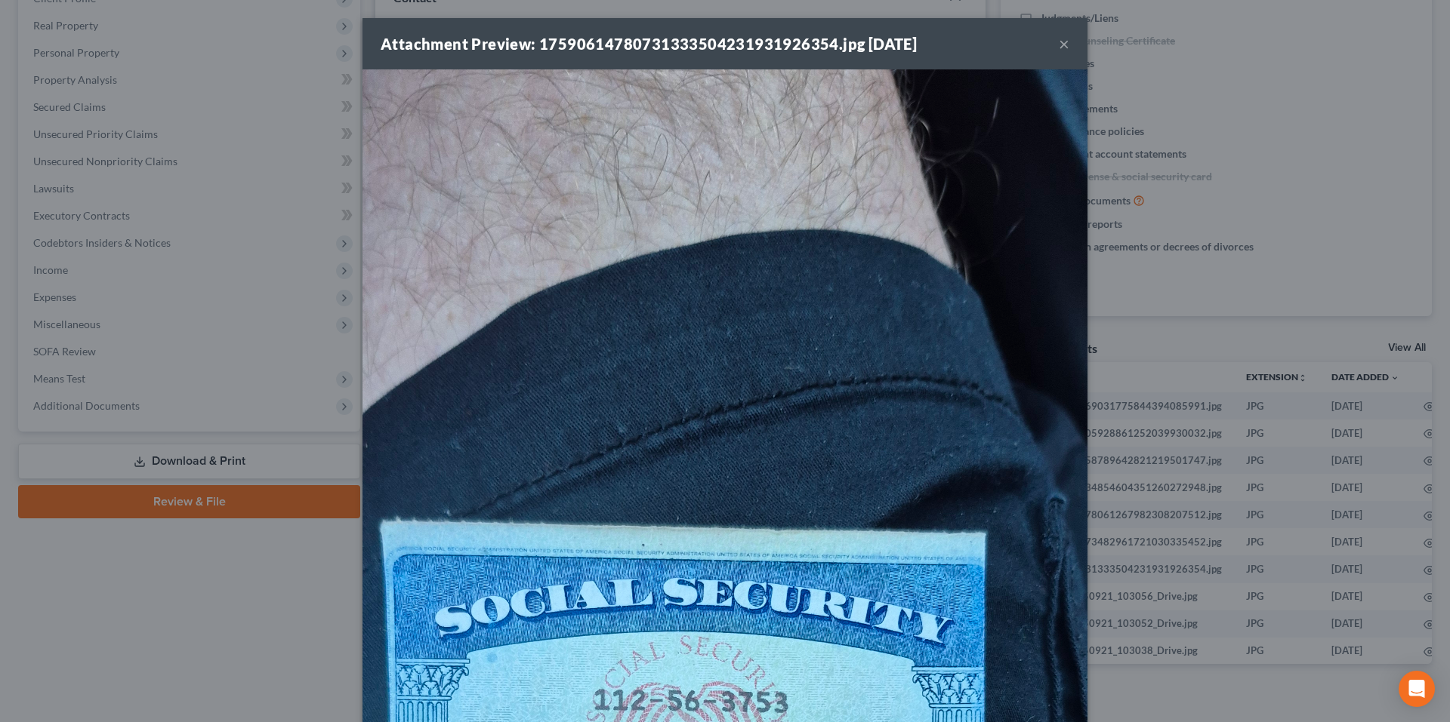
click at [1058, 50] on button "×" at bounding box center [1063, 44] width 11 height 18
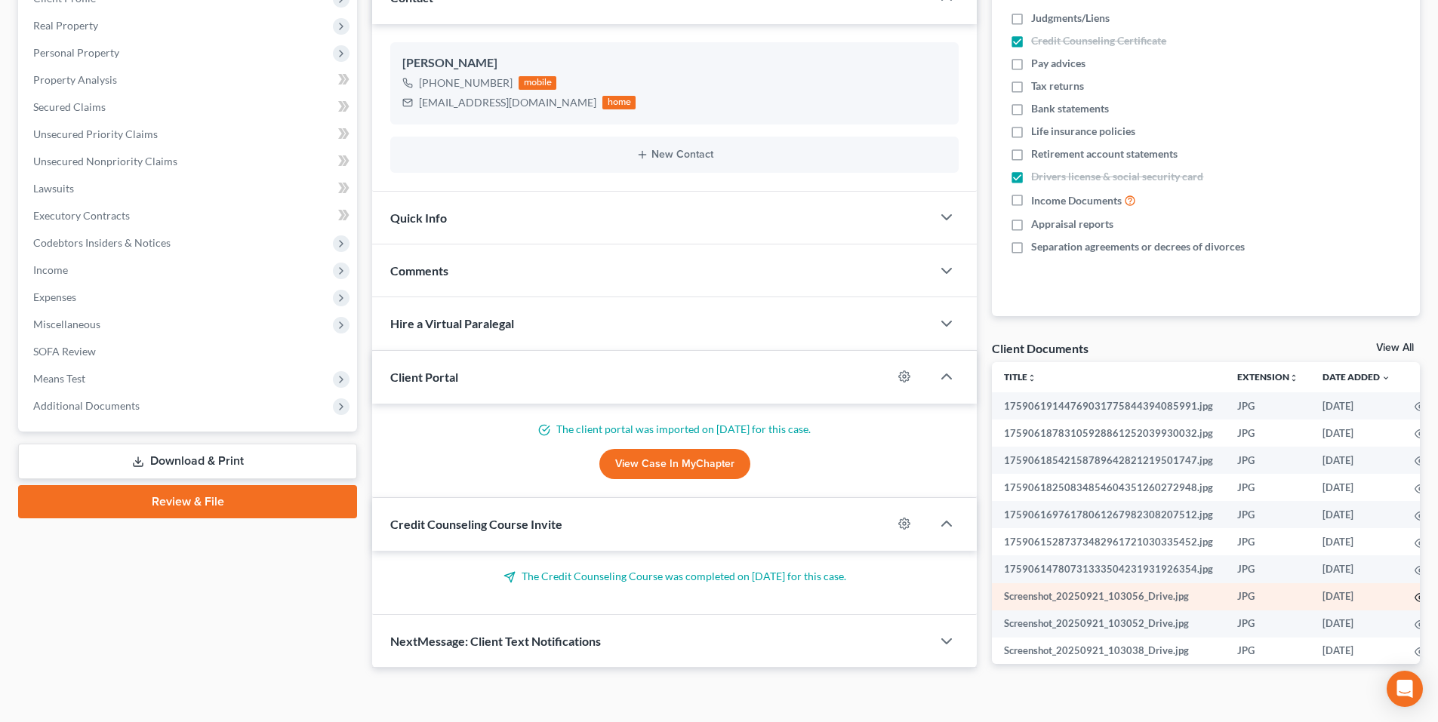
click at [1416, 596] on icon "button" at bounding box center [1421, 598] width 11 height 8
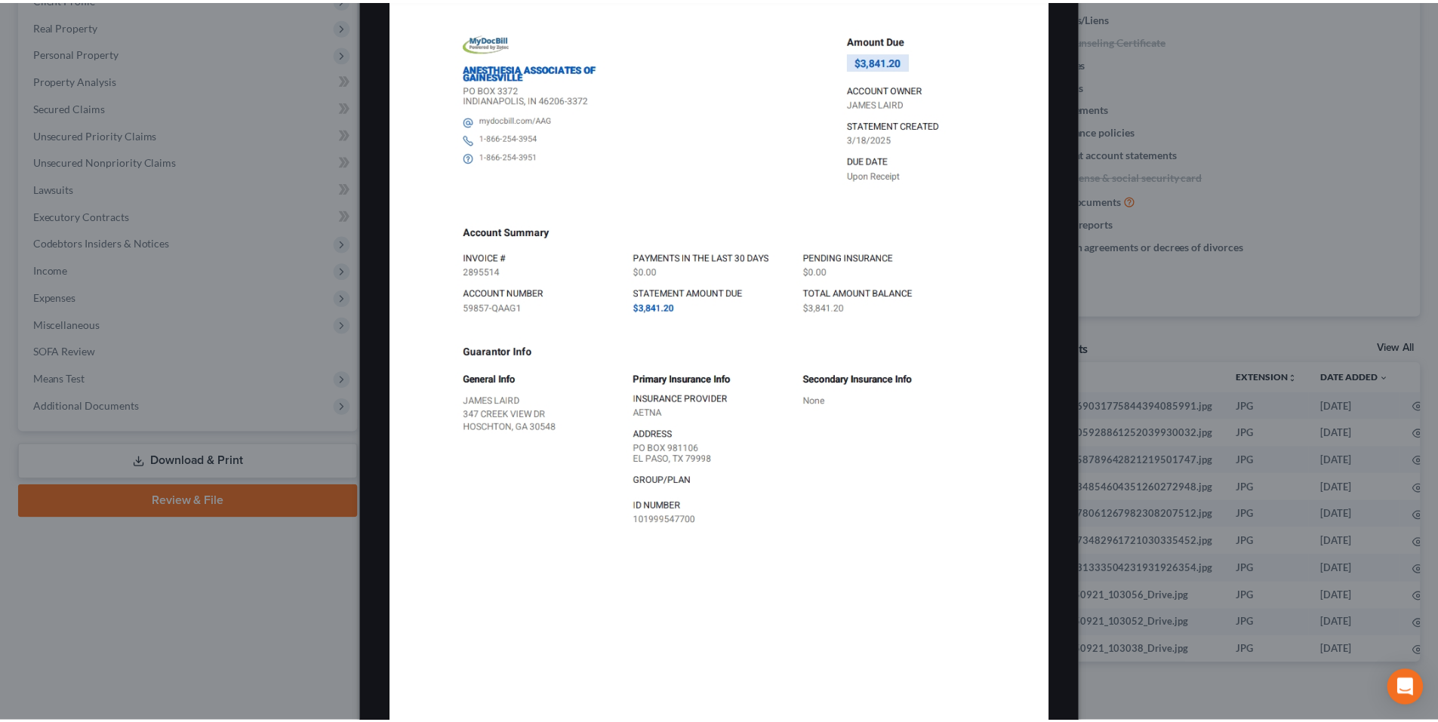
scroll to position [0, 0]
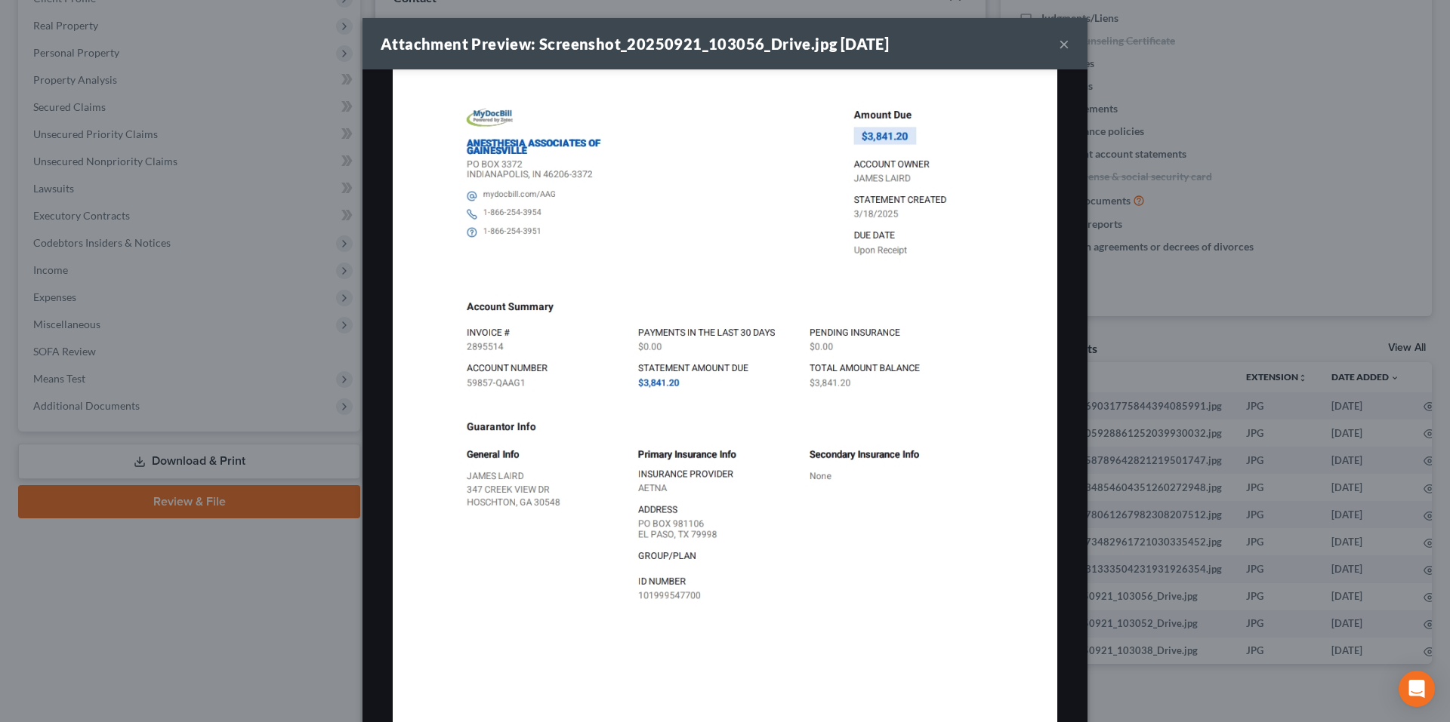
click at [1058, 44] on button "×" at bounding box center [1063, 44] width 11 height 18
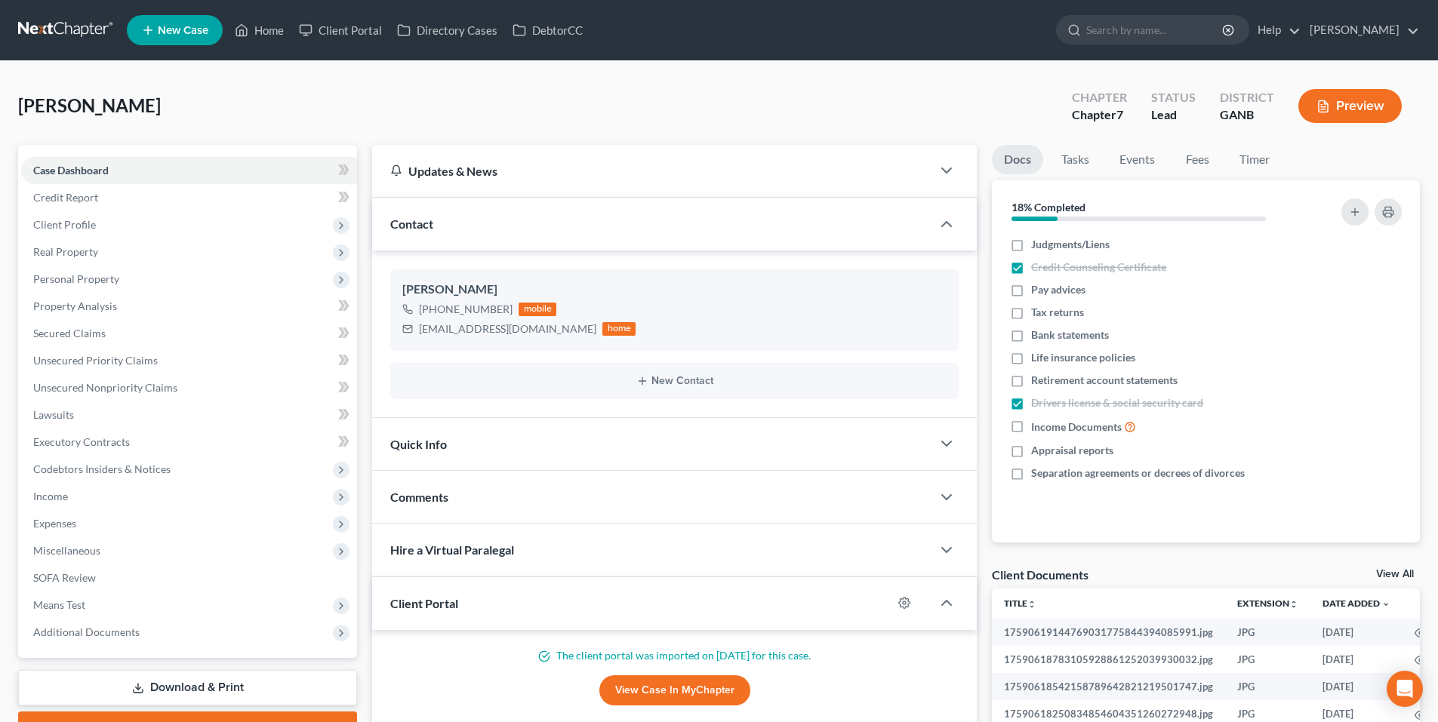
click at [75, 11] on nav "Home New Case Client Portal Directory Cases DebtorCC Robert M. Gardner, P.C. kd…" at bounding box center [719, 30] width 1438 height 60
click at [75, 23] on link at bounding box center [66, 30] width 97 height 27
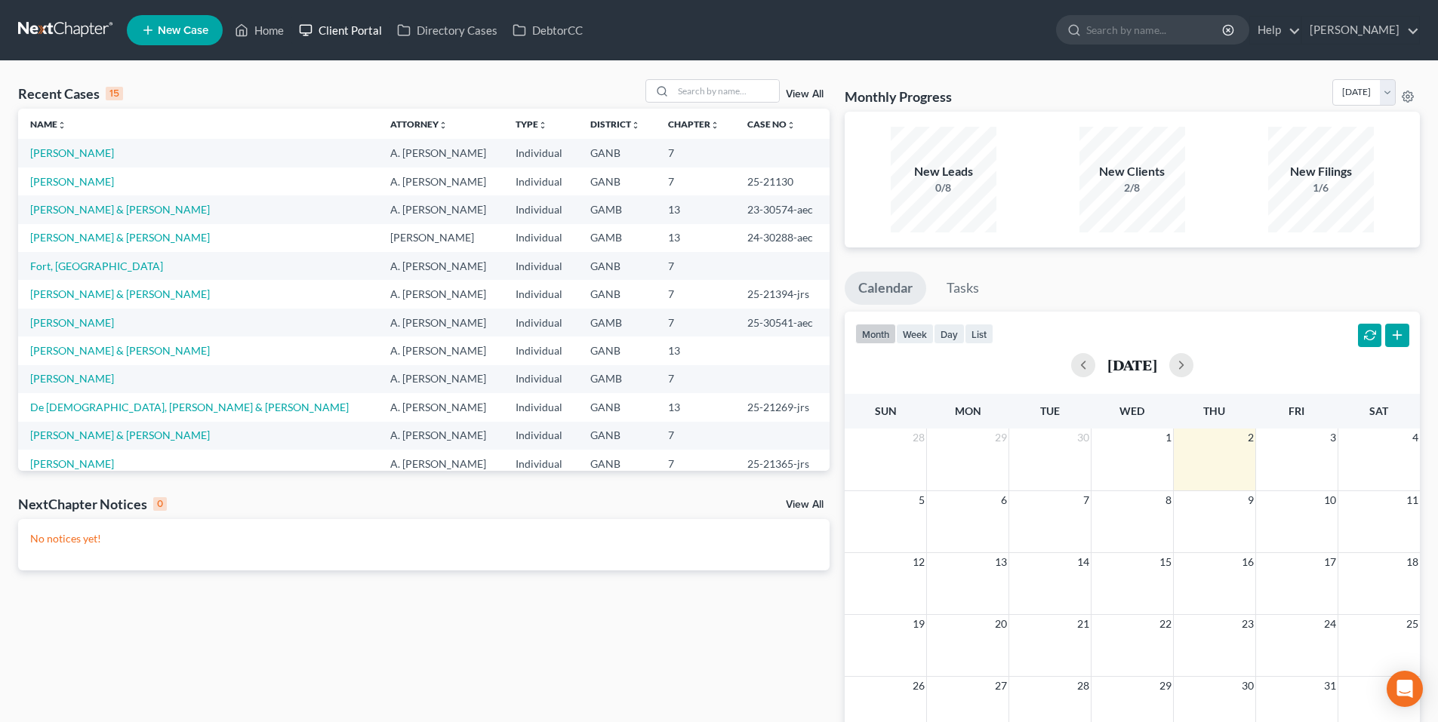
drag, startPoint x: 352, startPoint y: 33, endPoint x: 374, endPoint y: 33, distance: 21.9
click at [352, 33] on link "Client Portal" at bounding box center [340, 30] width 98 height 27
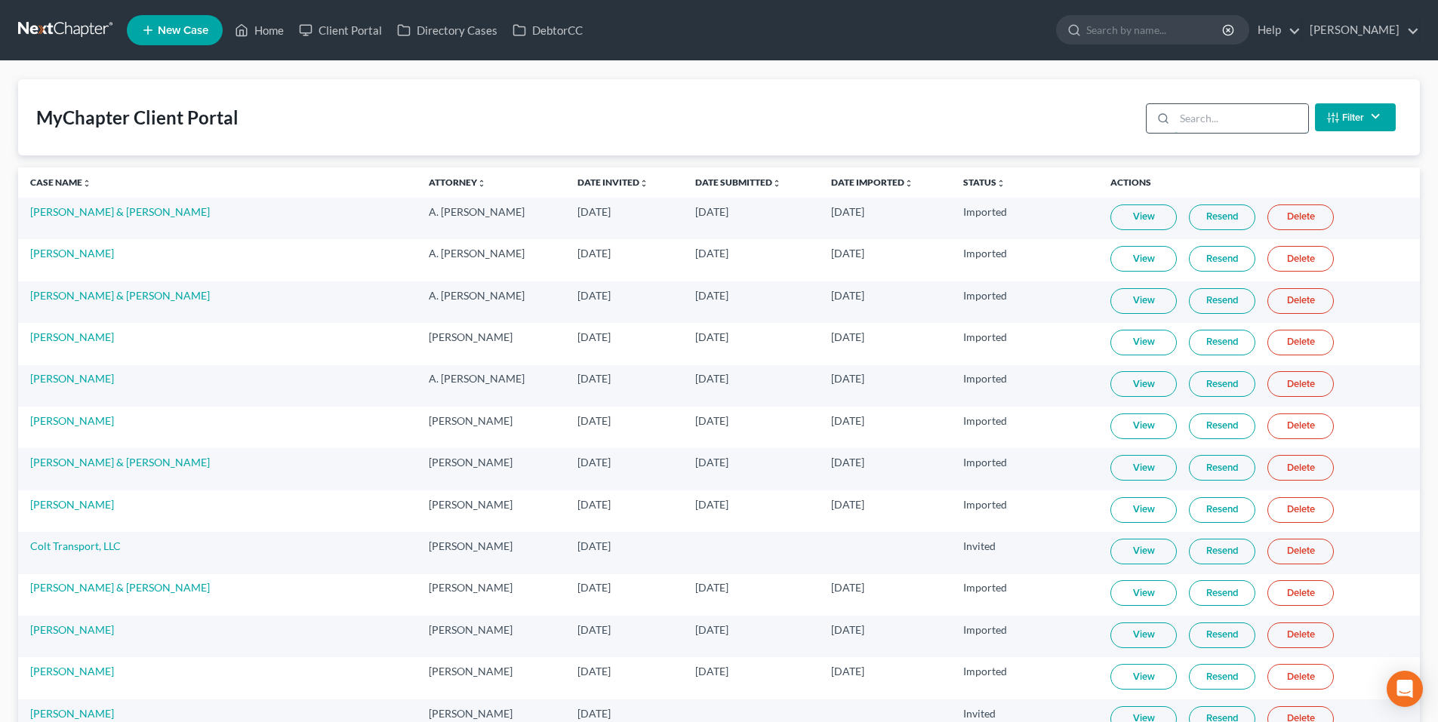
click at [1262, 119] on input "search" at bounding box center [1242, 118] width 134 height 29
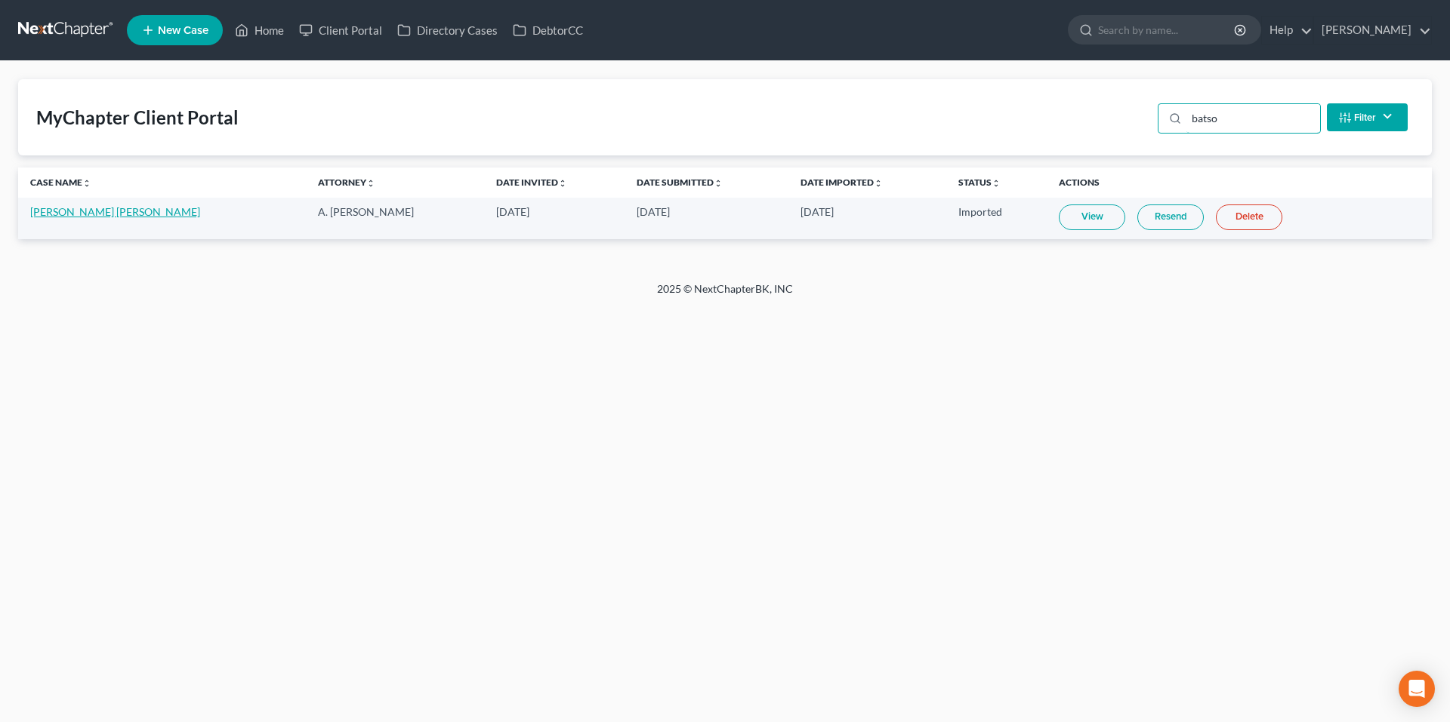
type input "batso"
click at [97, 210] on link "[PERSON_NAME] [PERSON_NAME]" at bounding box center [115, 211] width 170 height 13
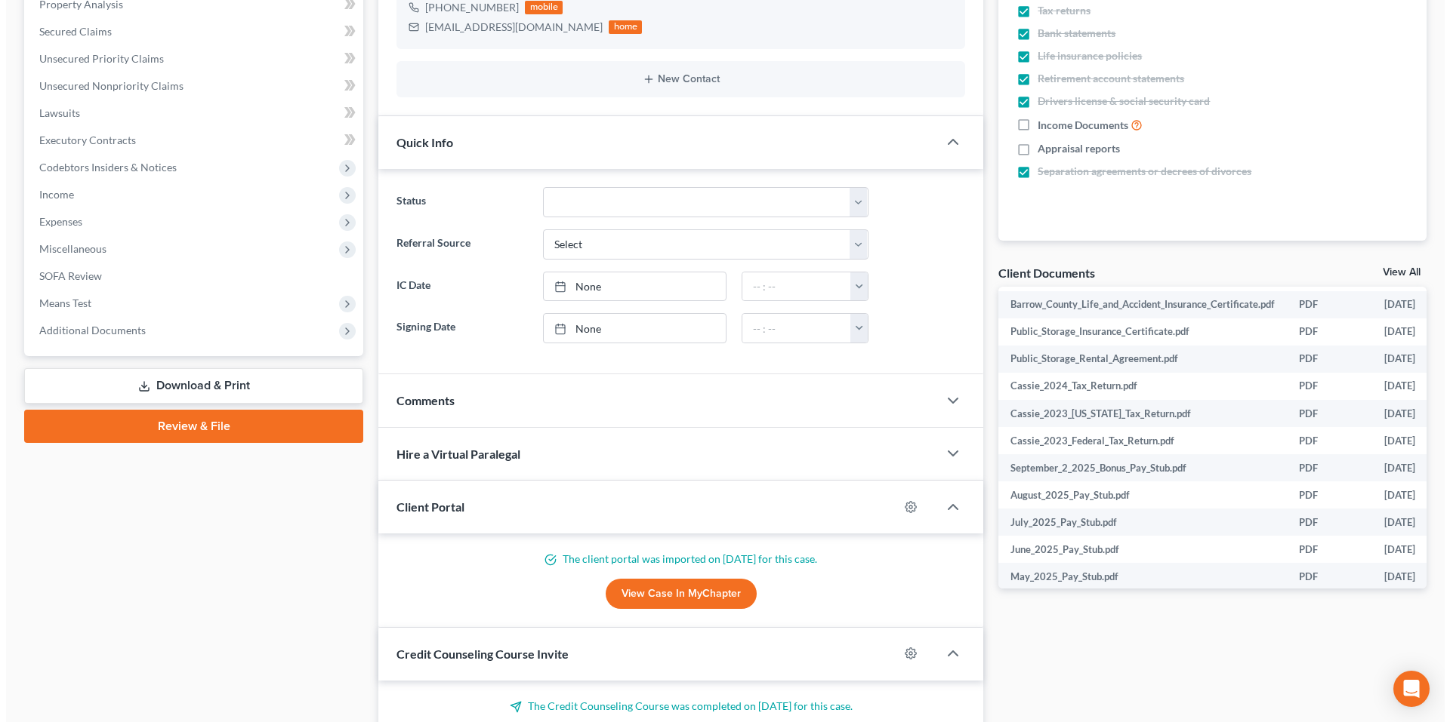
scroll to position [679, 88]
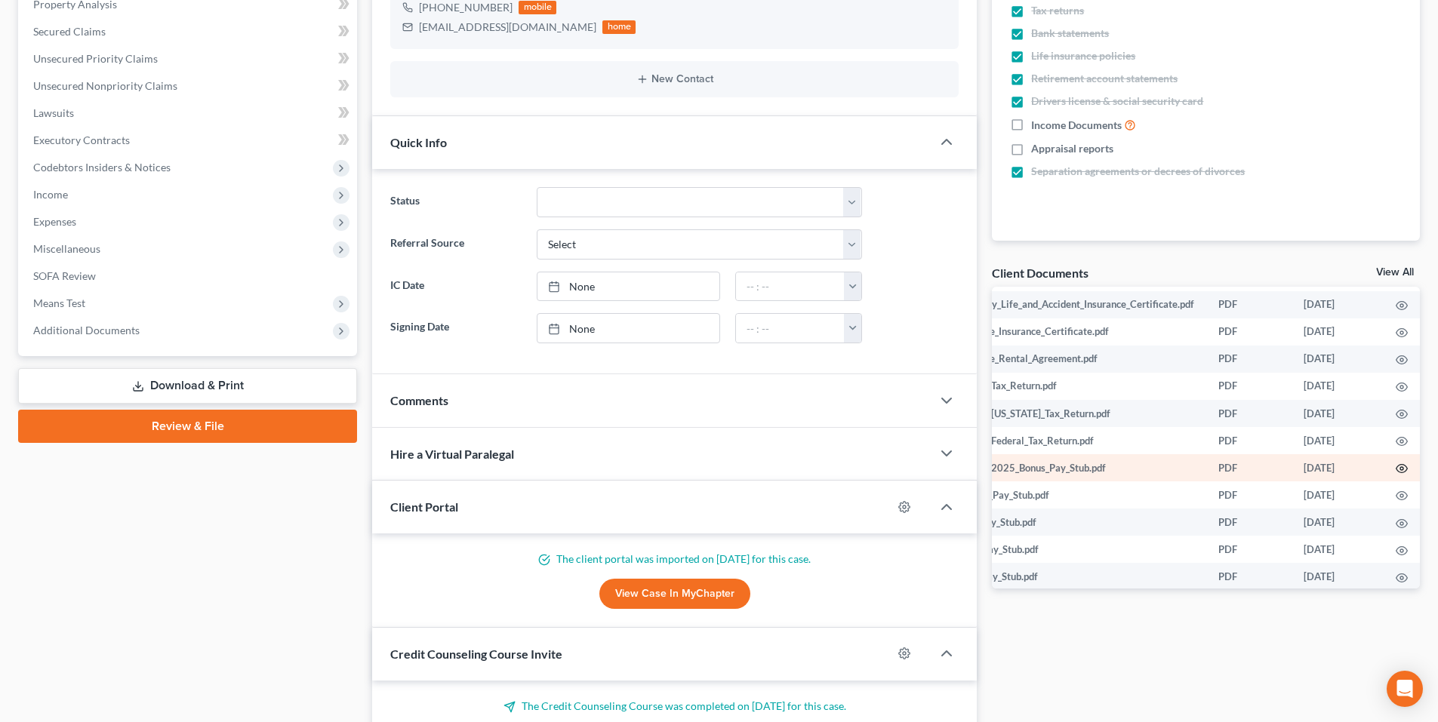
click at [1400, 468] on circle "button" at bounding box center [1401, 468] width 3 height 3
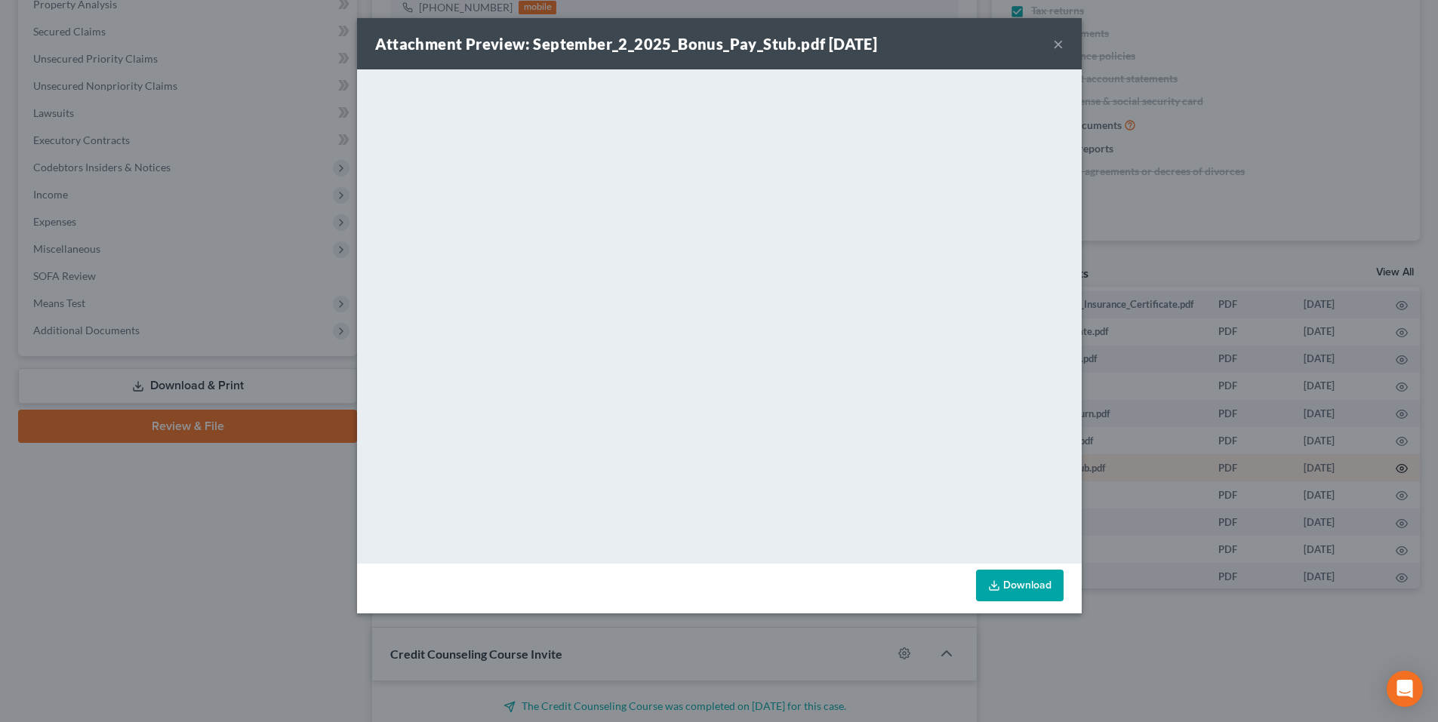
scroll to position [679, 85]
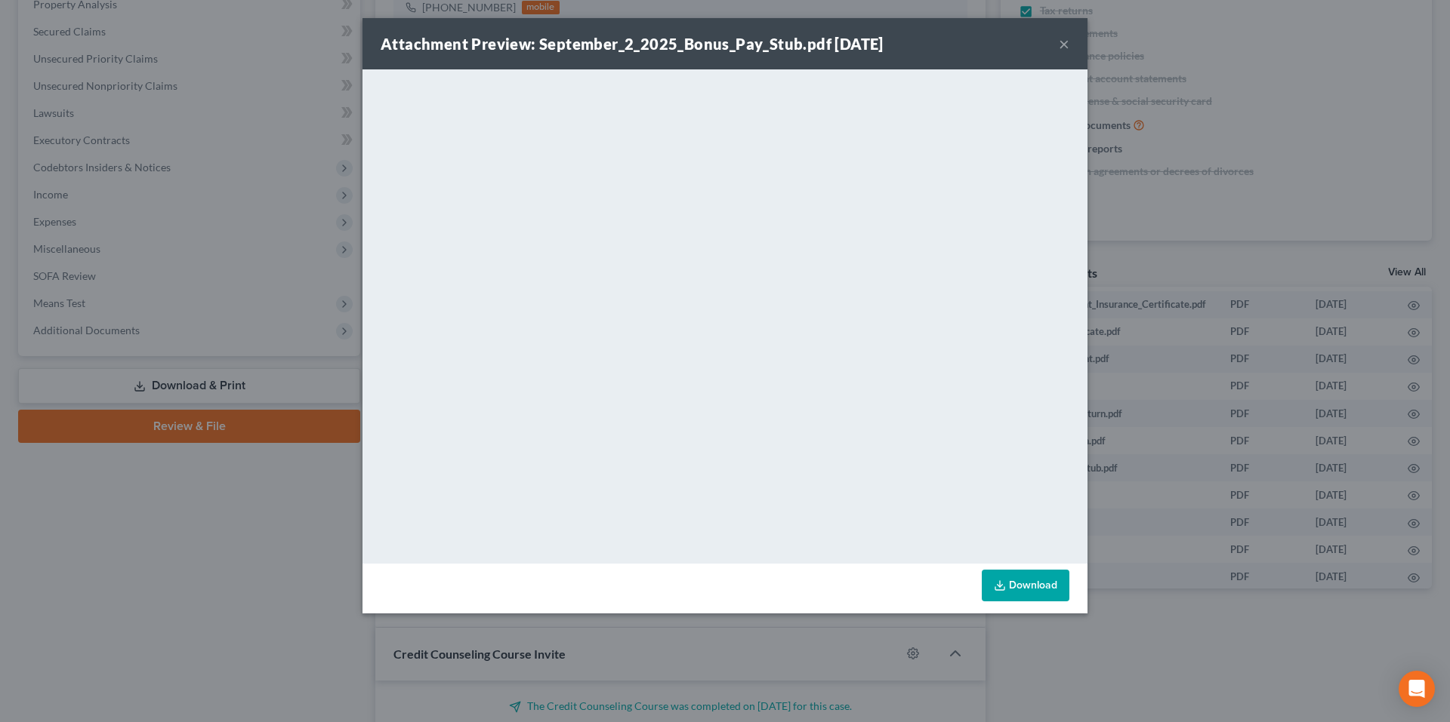
click at [1068, 42] on button "×" at bounding box center [1063, 44] width 11 height 18
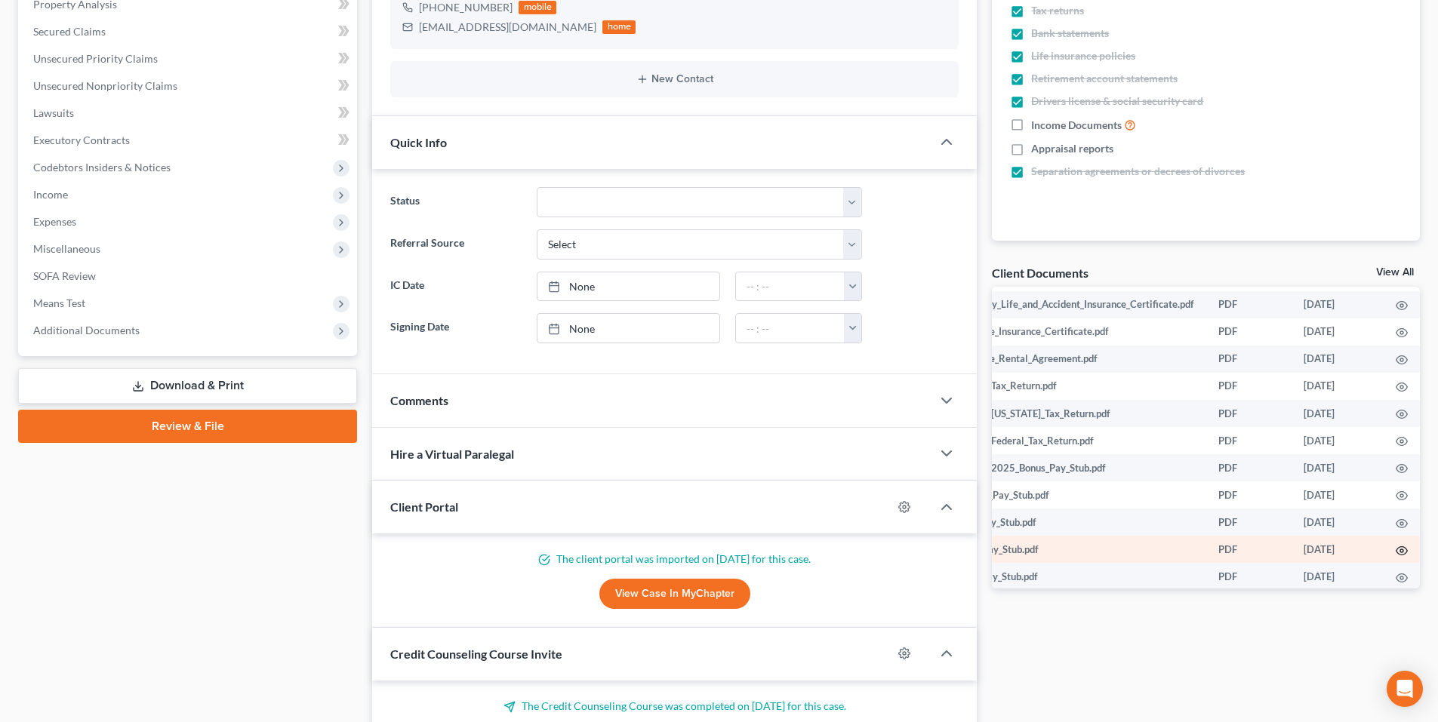
click at [1396, 546] on icon "button" at bounding box center [1402, 551] width 12 height 12
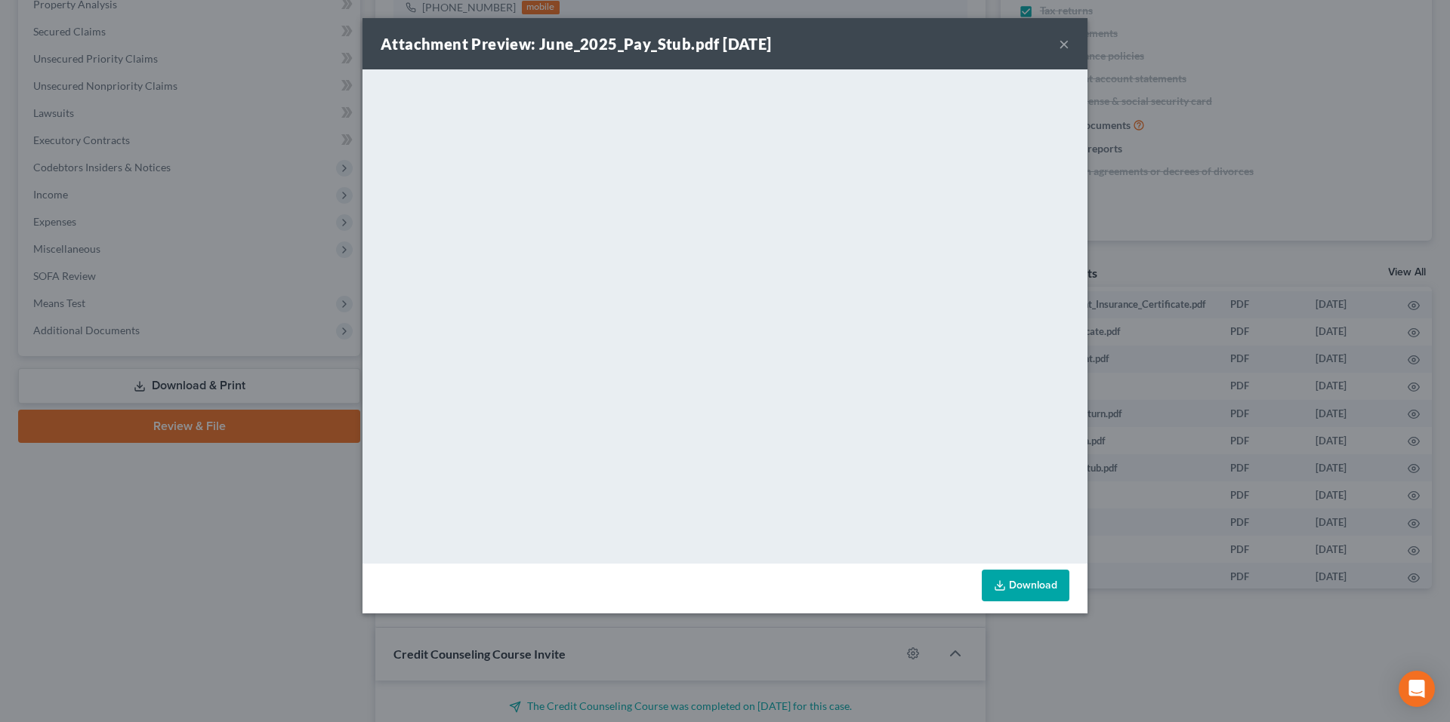
click at [1063, 40] on button "×" at bounding box center [1063, 44] width 11 height 18
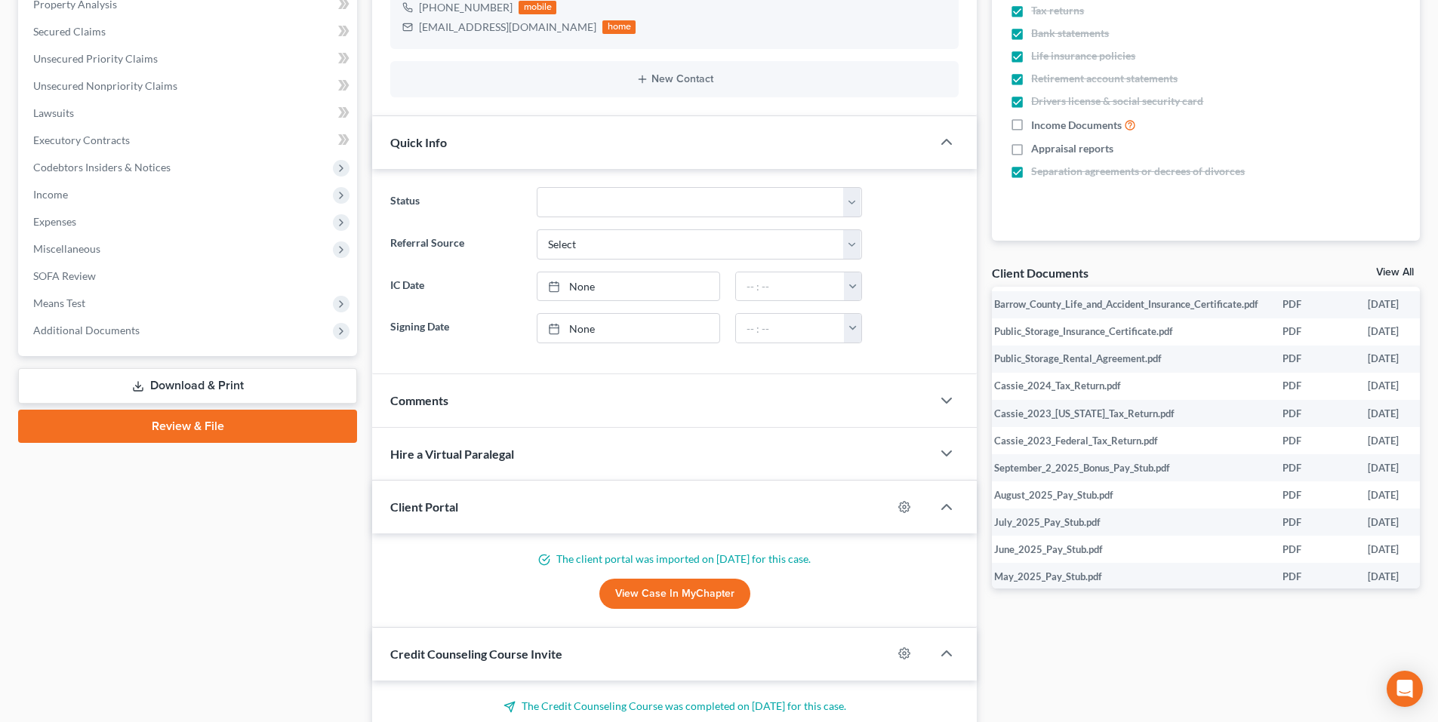
scroll to position [679, 88]
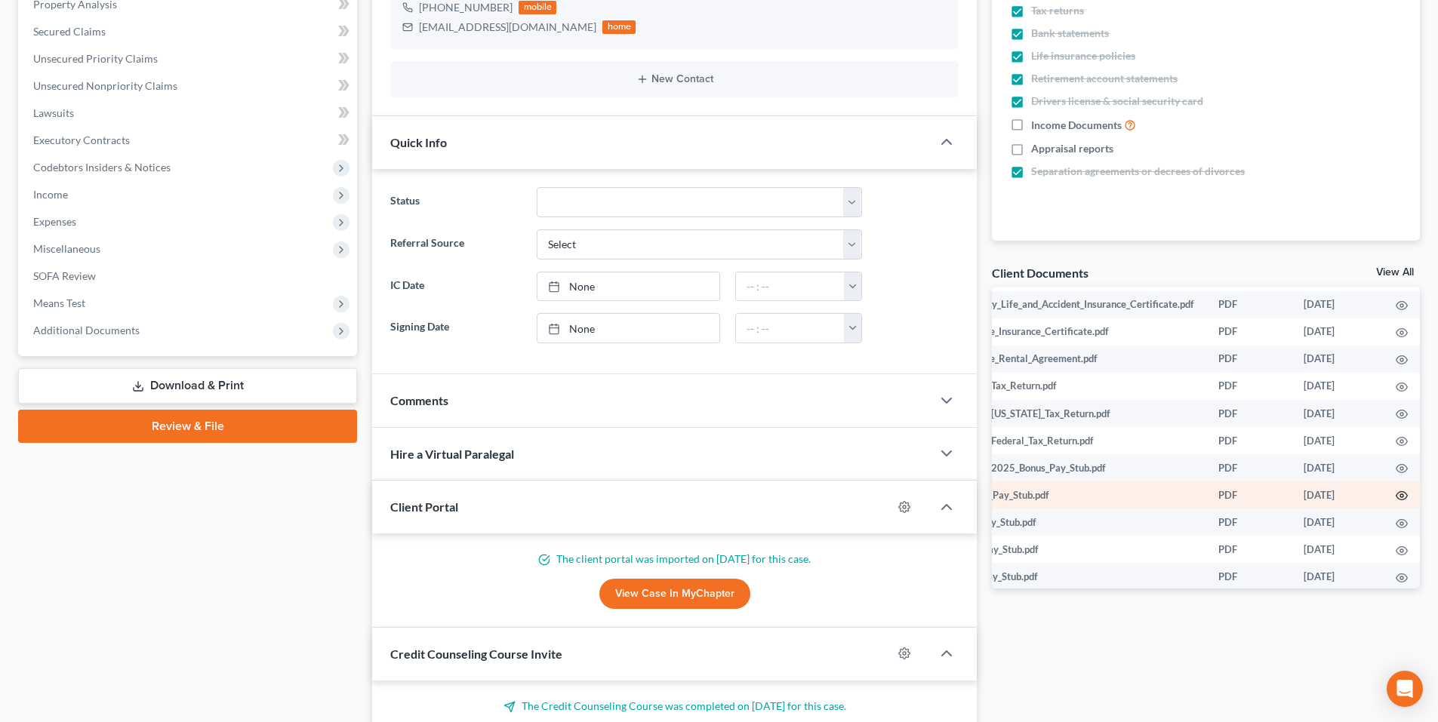
click at [1397, 492] on icon "button" at bounding box center [1402, 496] width 11 height 8
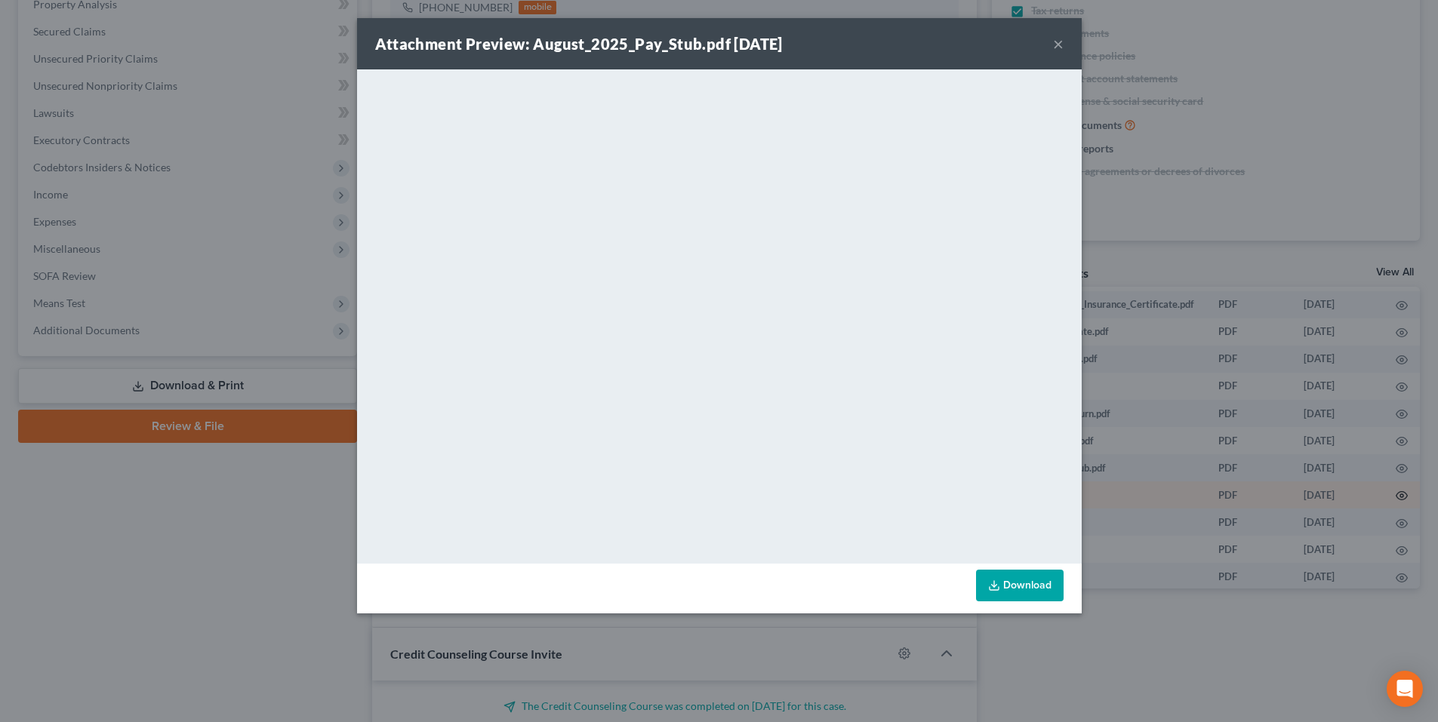
scroll to position [679, 85]
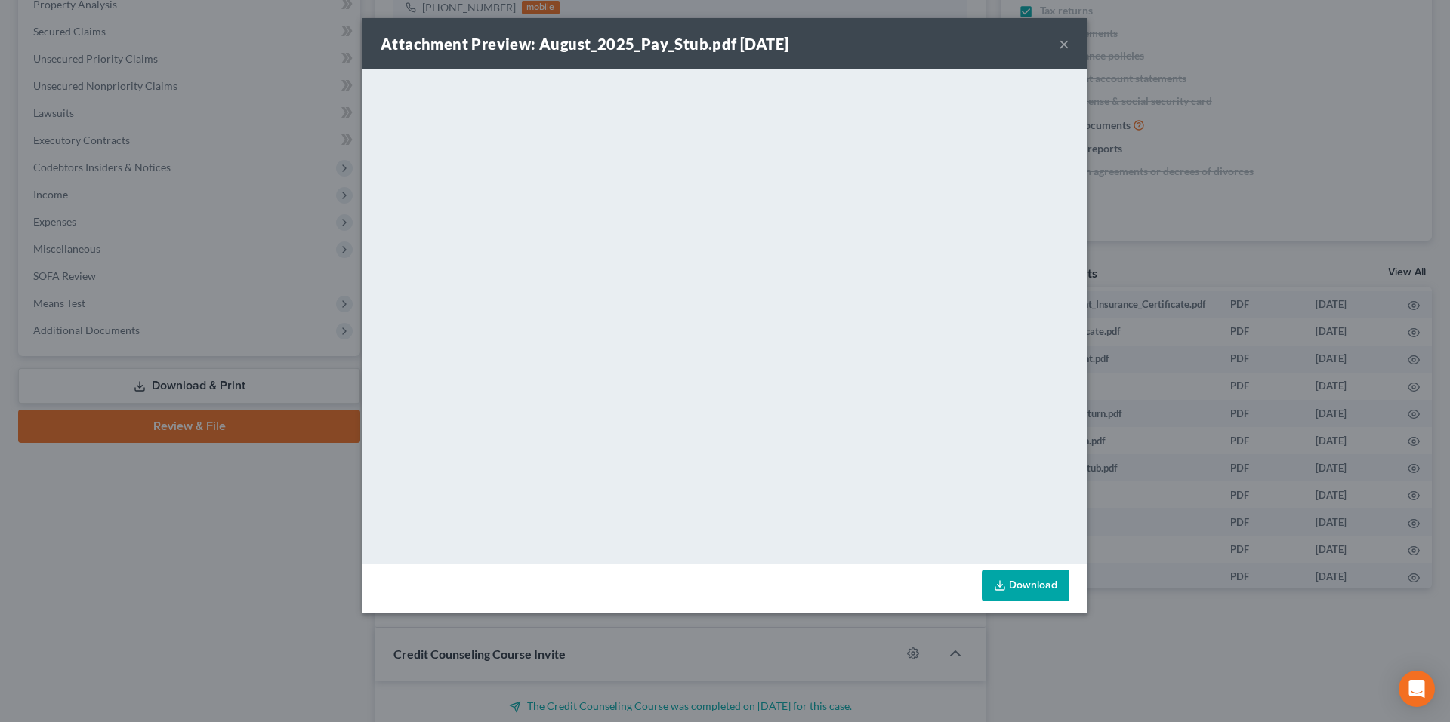
click at [1058, 38] on button "×" at bounding box center [1063, 44] width 11 height 18
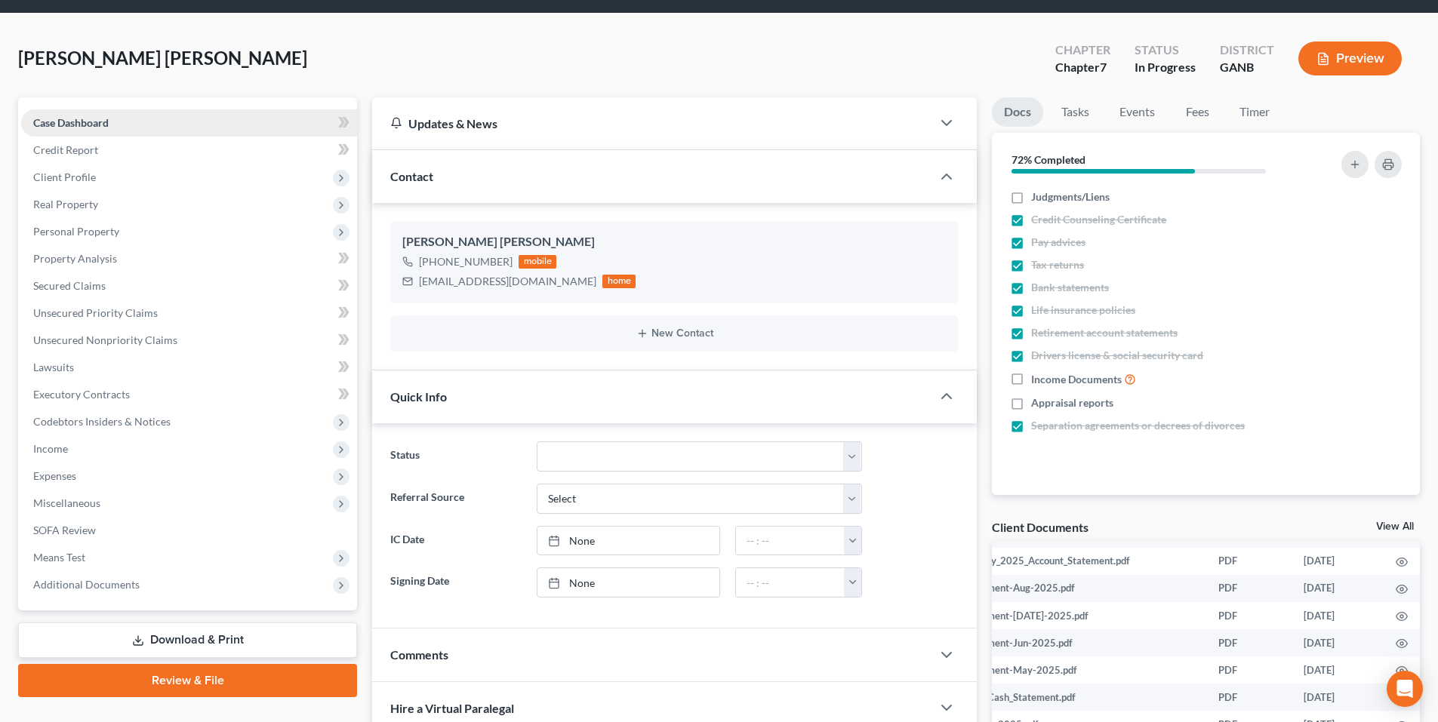
scroll to position [0, 0]
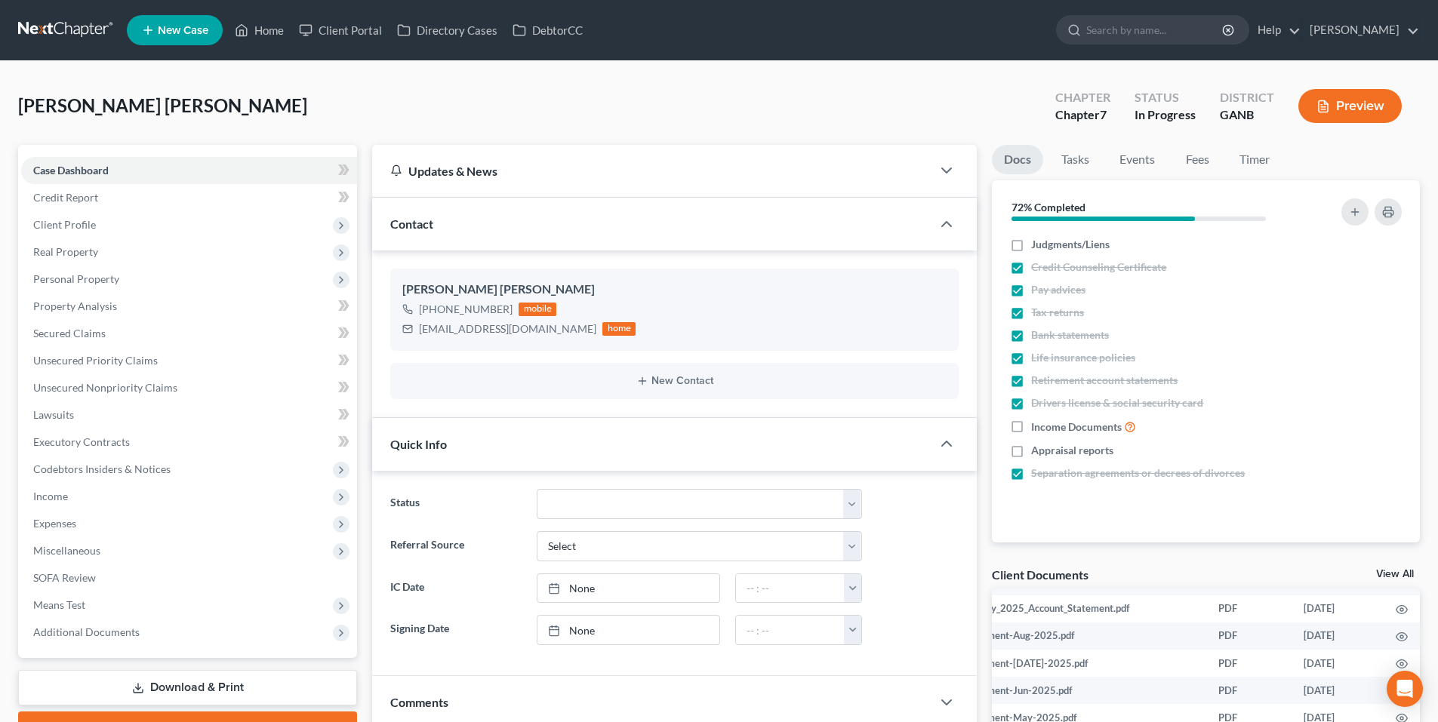
click at [98, 33] on link at bounding box center [66, 30] width 97 height 27
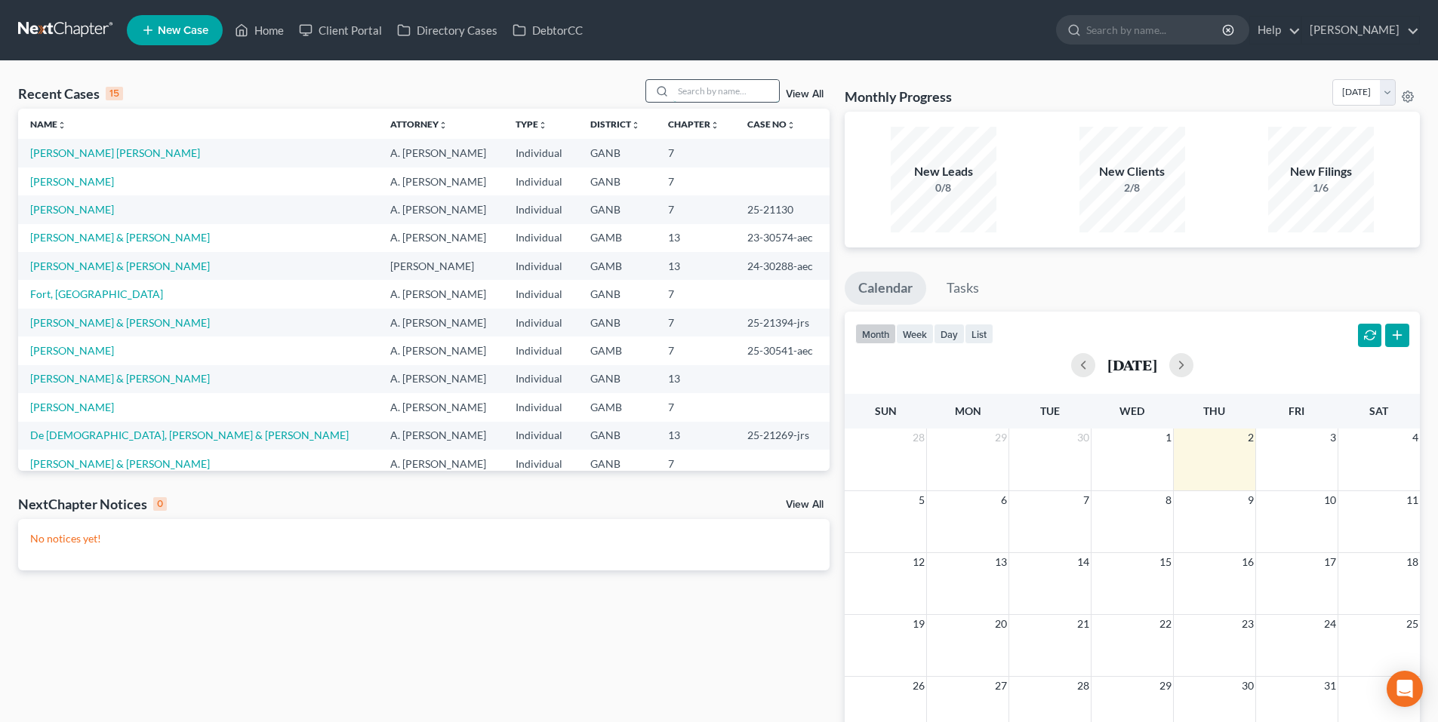
click at [741, 94] on input "search" at bounding box center [726, 91] width 106 height 22
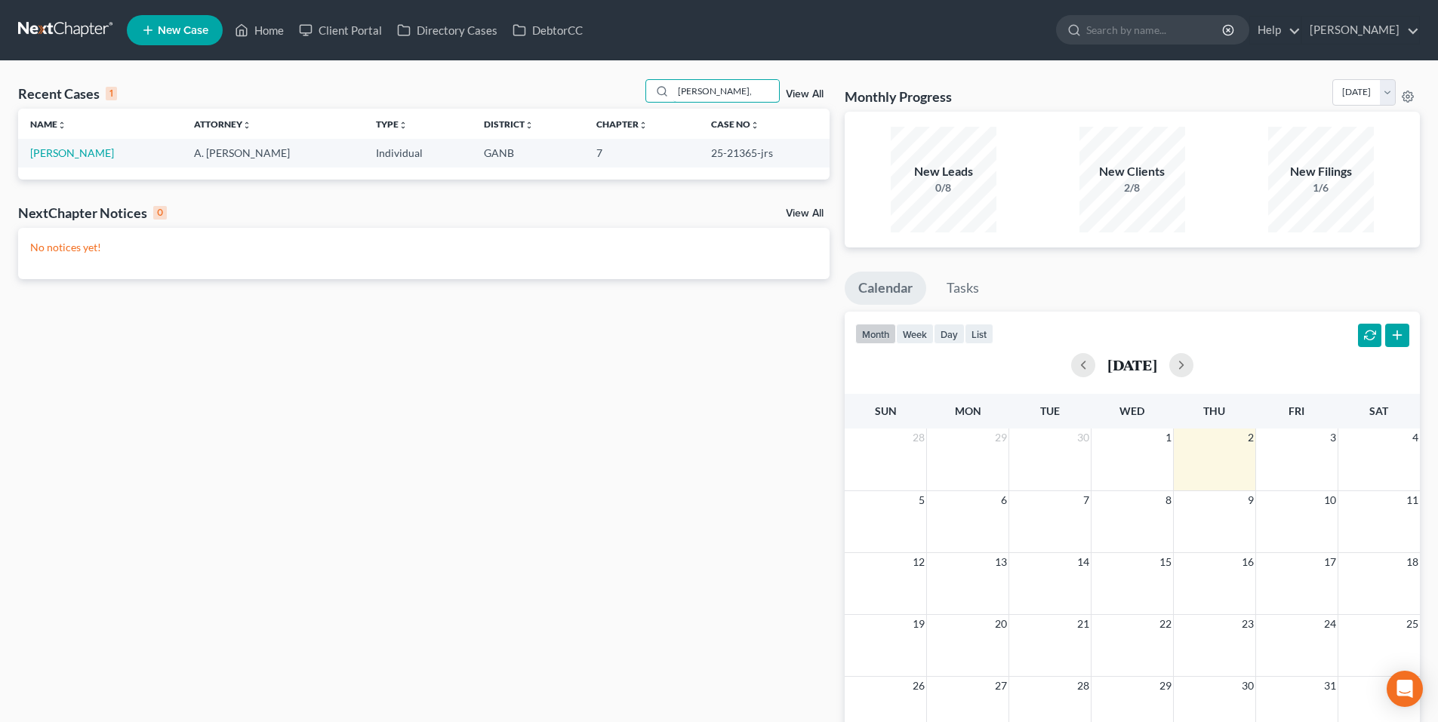
type input "moore,"
click at [60, 145] on td "[PERSON_NAME]" at bounding box center [100, 153] width 164 height 28
click at [61, 156] on link "[PERSON_NAME]" at bounding box center [72, 152] width 84 height 13
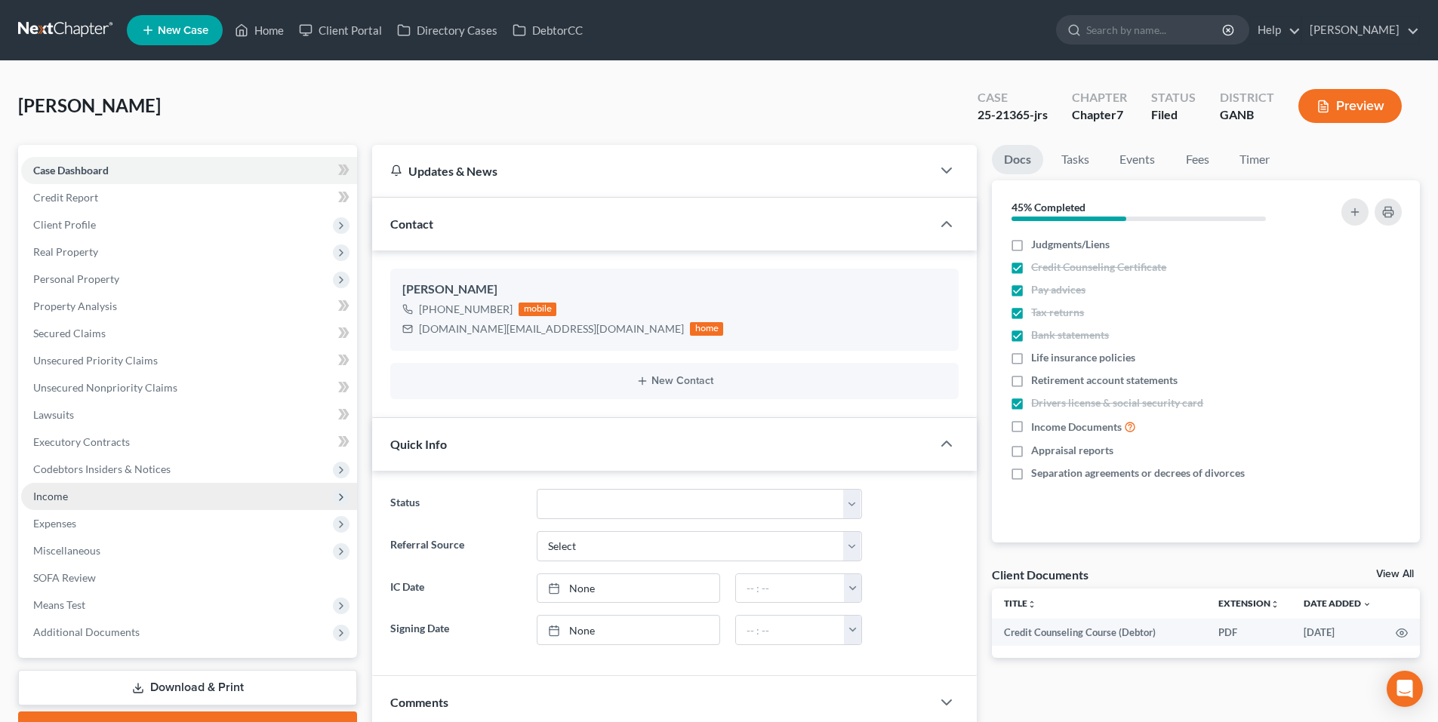
click at [57, 507] on span "Income" at bounding box center [189, 496] width 336 height 27
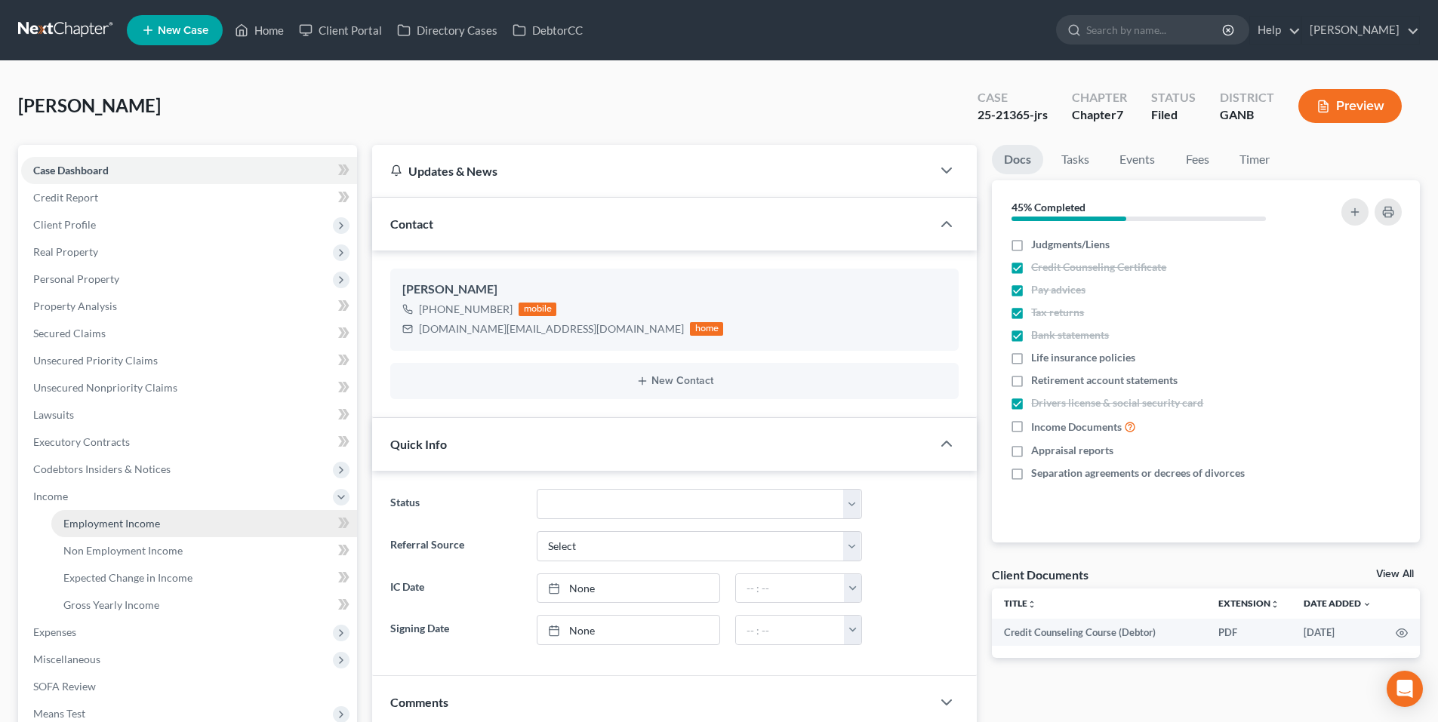
click at [61, 519] on link "Employment Income" at bounding box center [204, 523] width 306 height 27
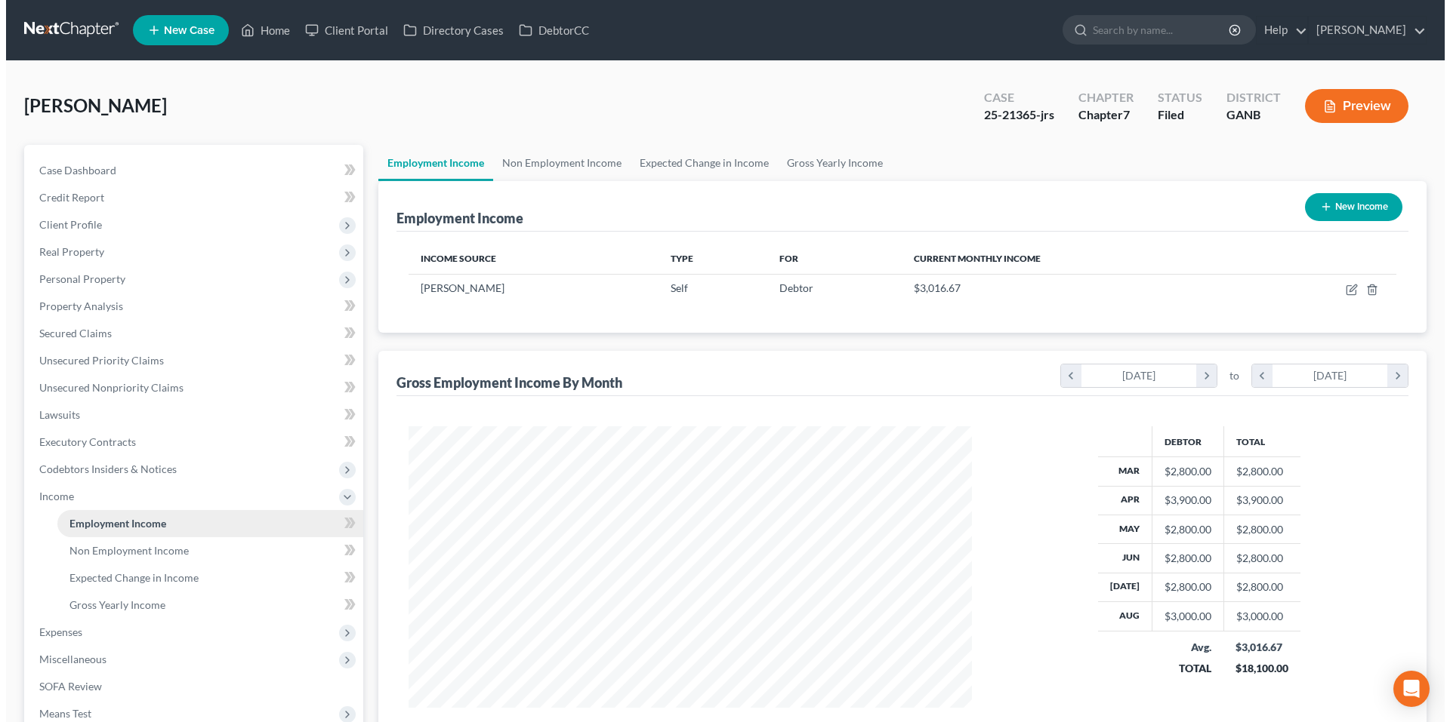
scroll to position [282, 593]
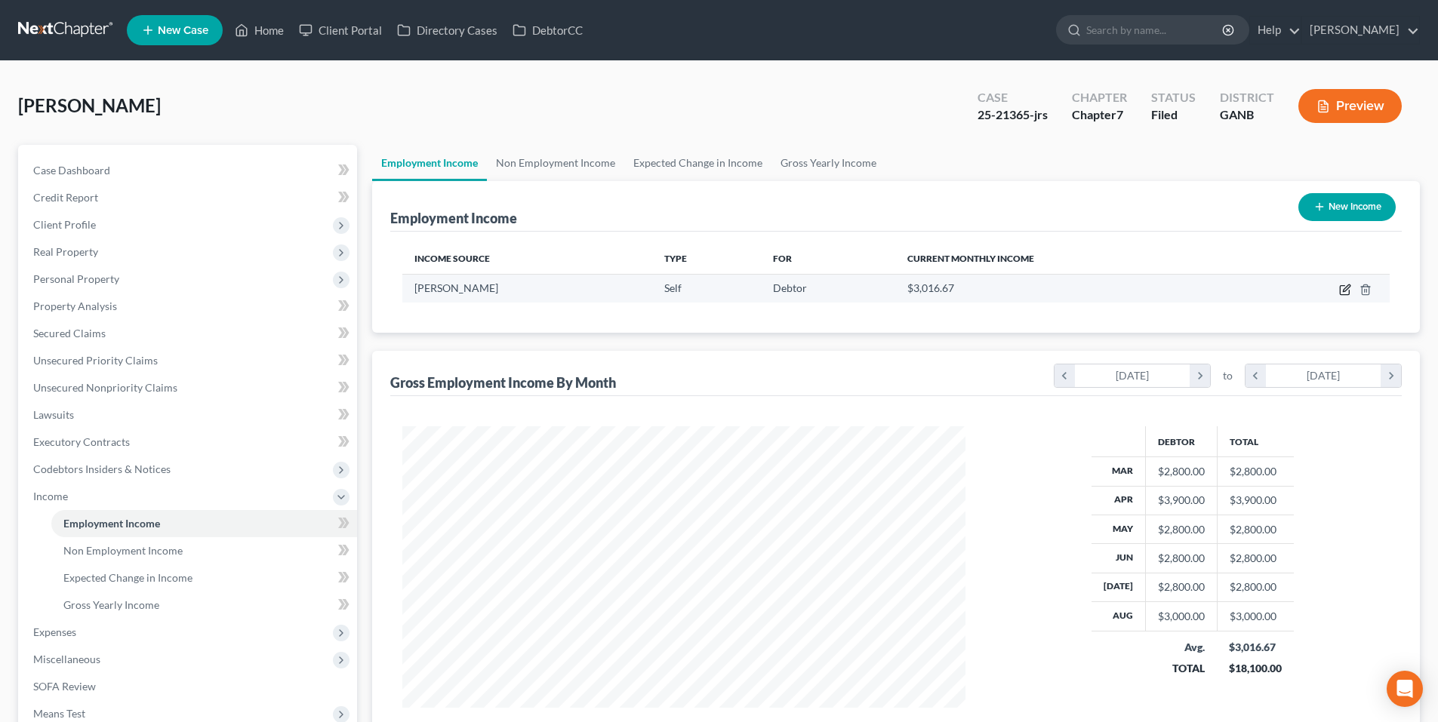
click at [1344, 287] on icon "button" at bounding box center [1345, 290] width 12 height 12
select select "1"
select select "10"
select select "0"
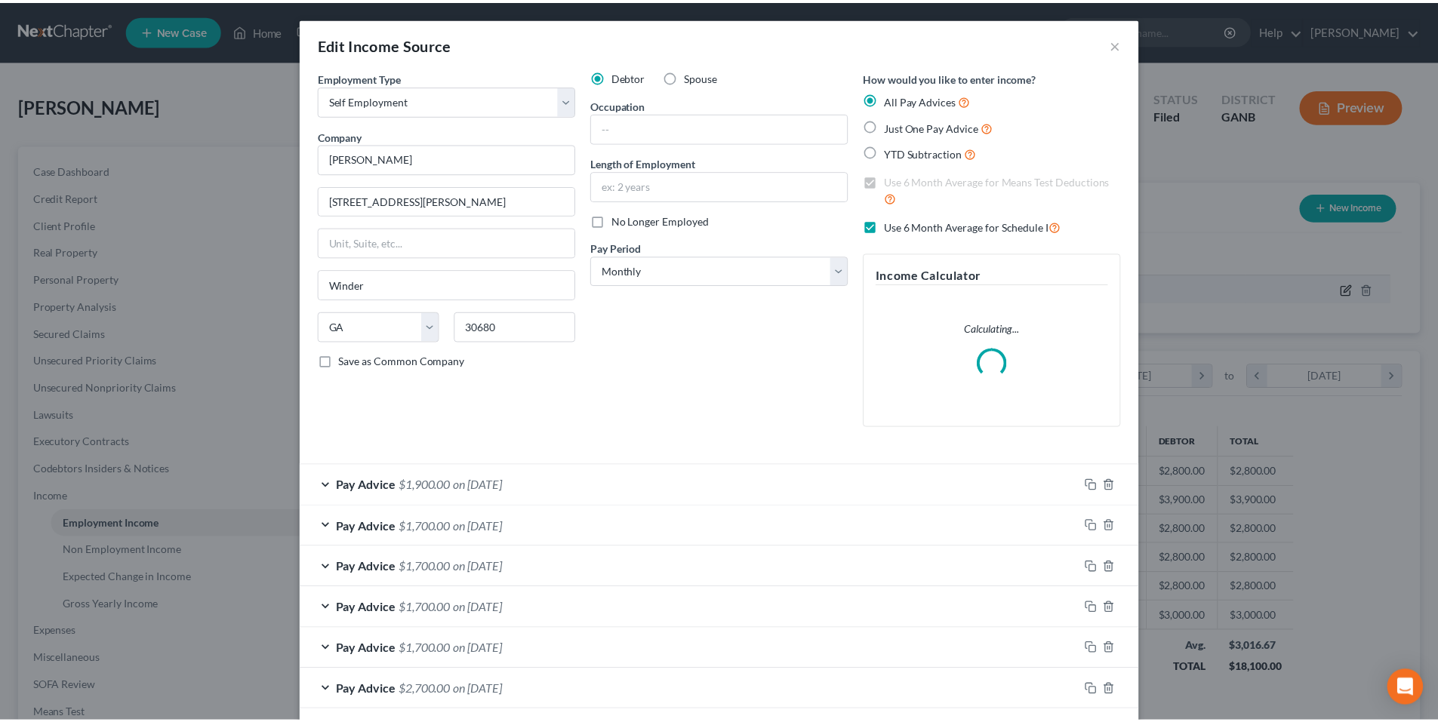
scroll to position [284, 599]
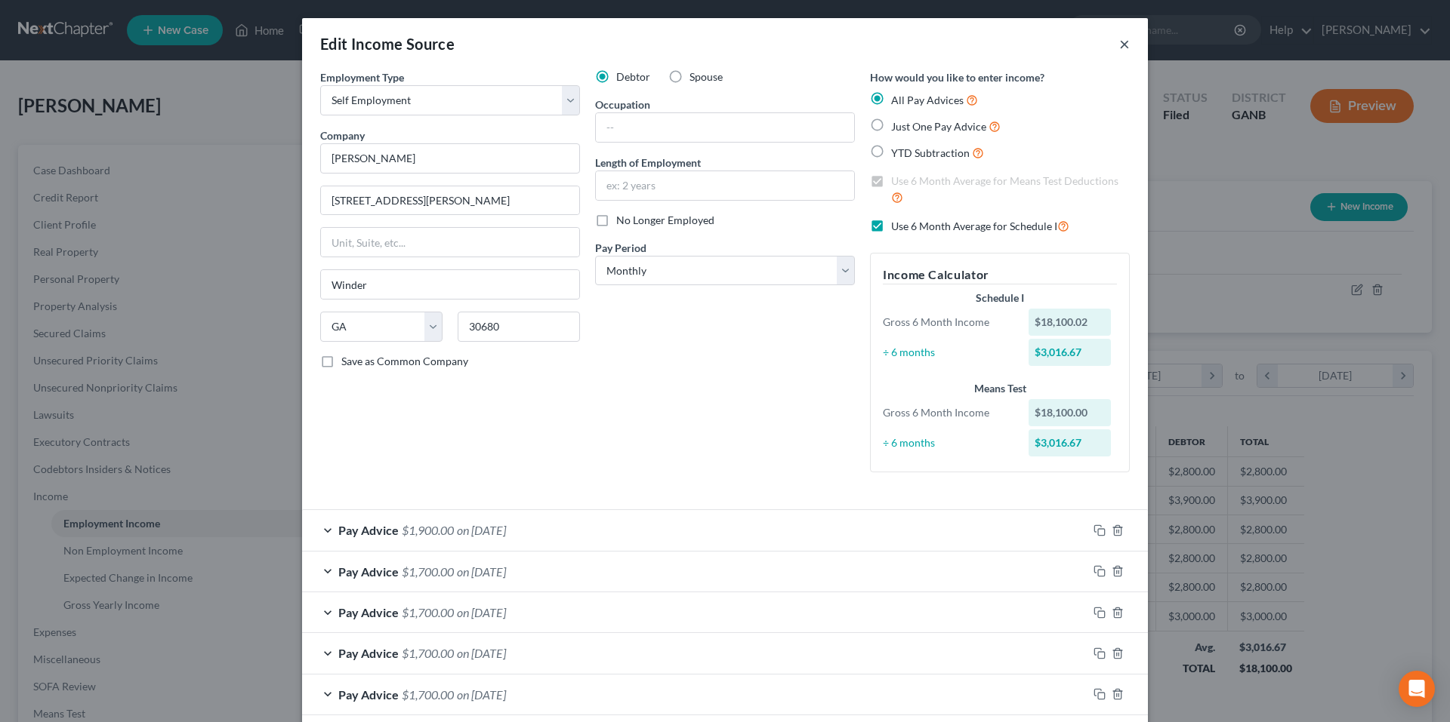
drag, startPoint x: 1113, startPoint y: 48, endPoint x: 973, endPoint y: 49, distance: 139.7
click at [1119, 48] on button "×" at bounding box center [1124, 44] width 11 height 18
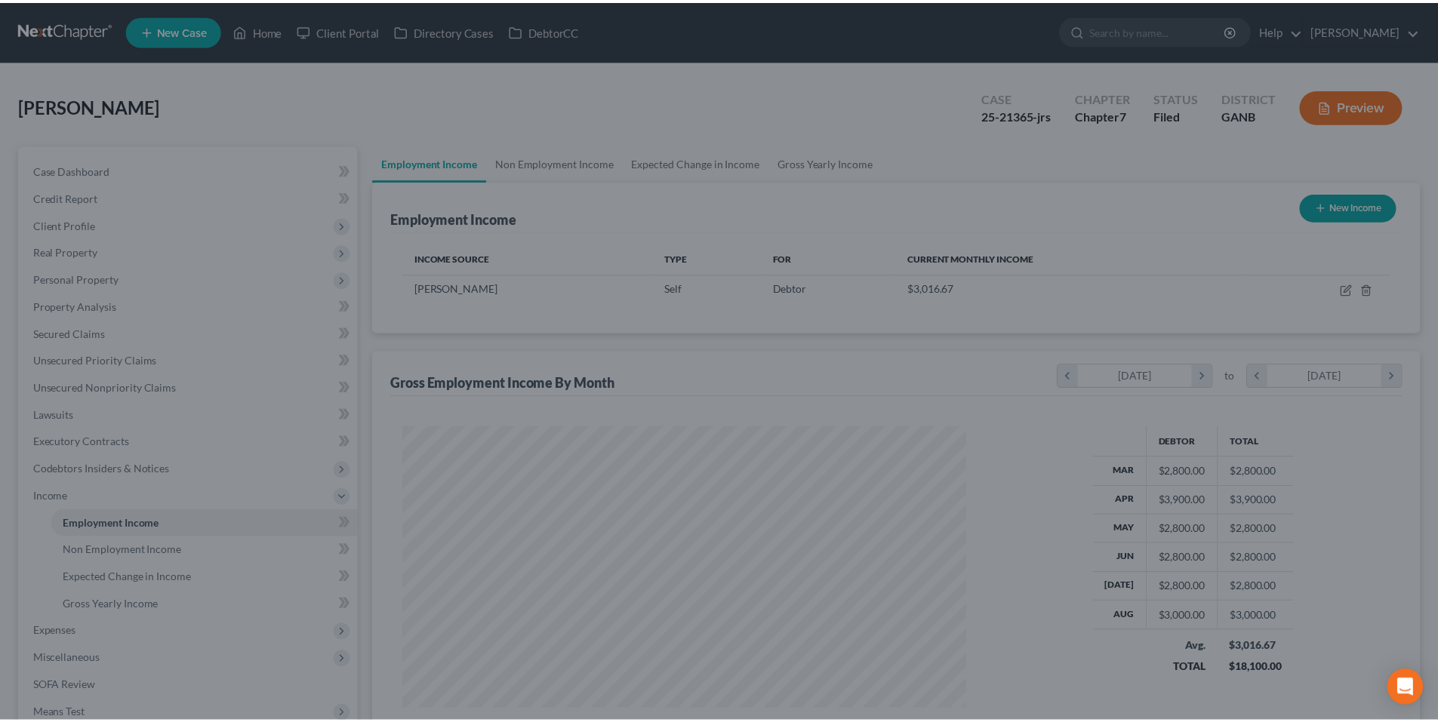
scroll to position [754675, 754363]
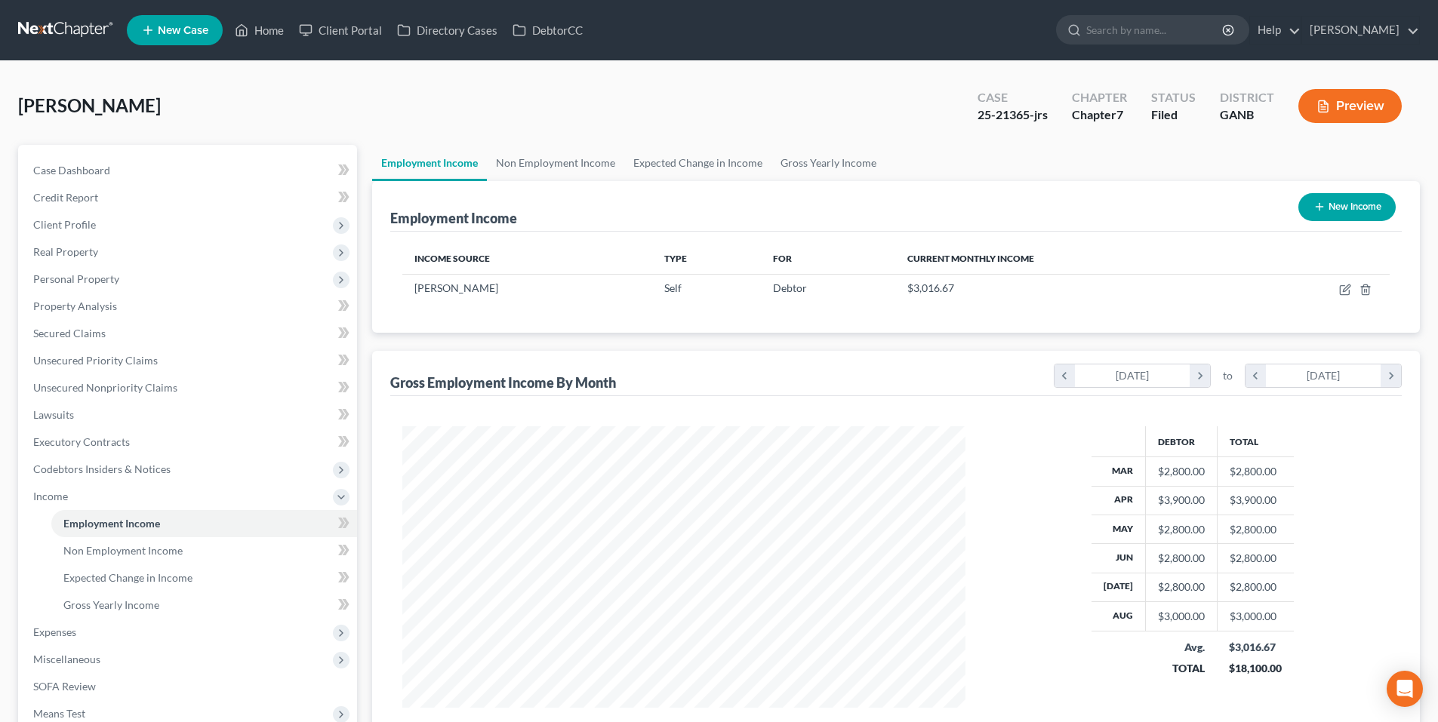
click at [79, 26] on link at bounding box center [66, 30] width 97 height 27
